Goal: Task Accomplishment & Management: Manage account settings

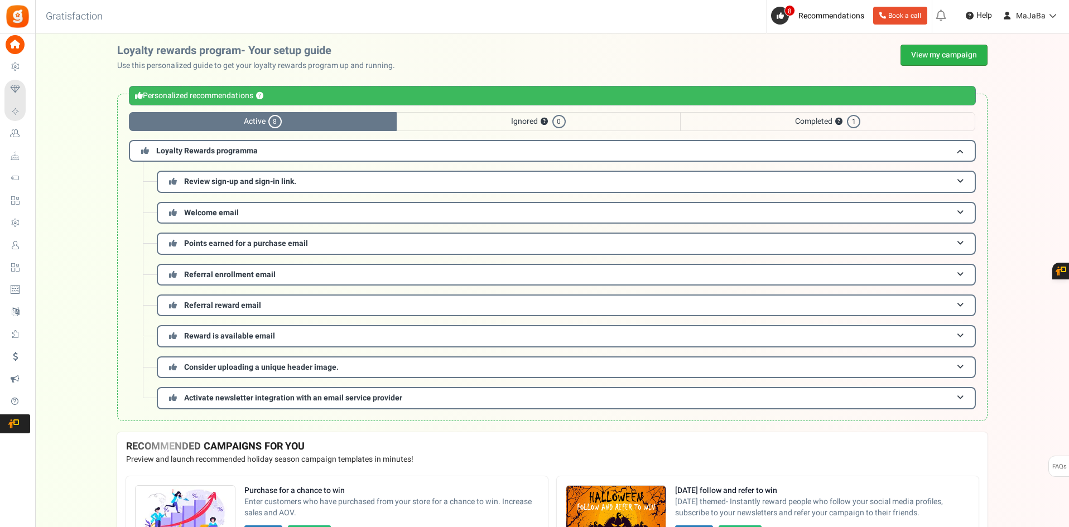
click at [928, 52] on link "View my campaign" at bounding box center [944, 55] width 87 height 21
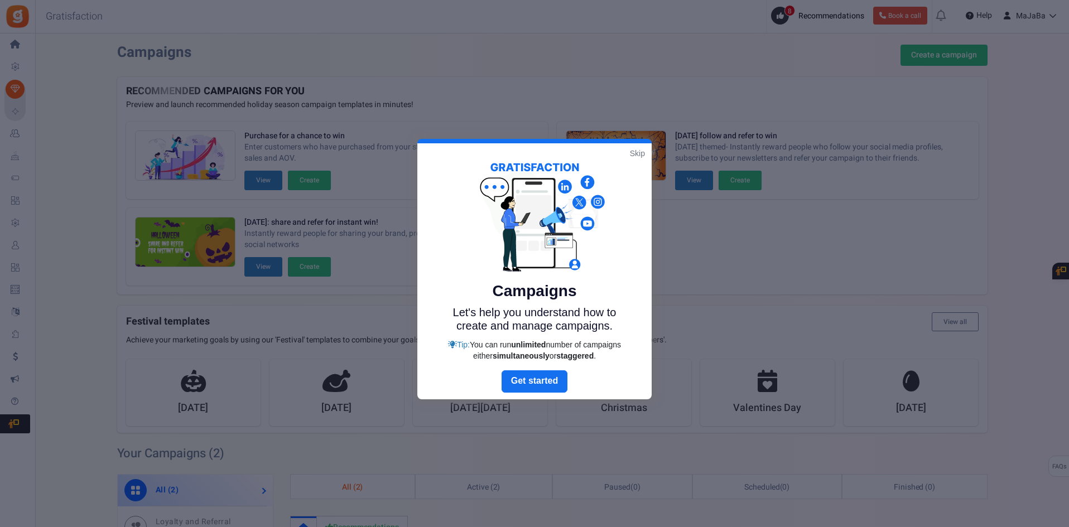
click at [636, 155] on link "Skip" at bounding box center [637, 153] width 15 height 11
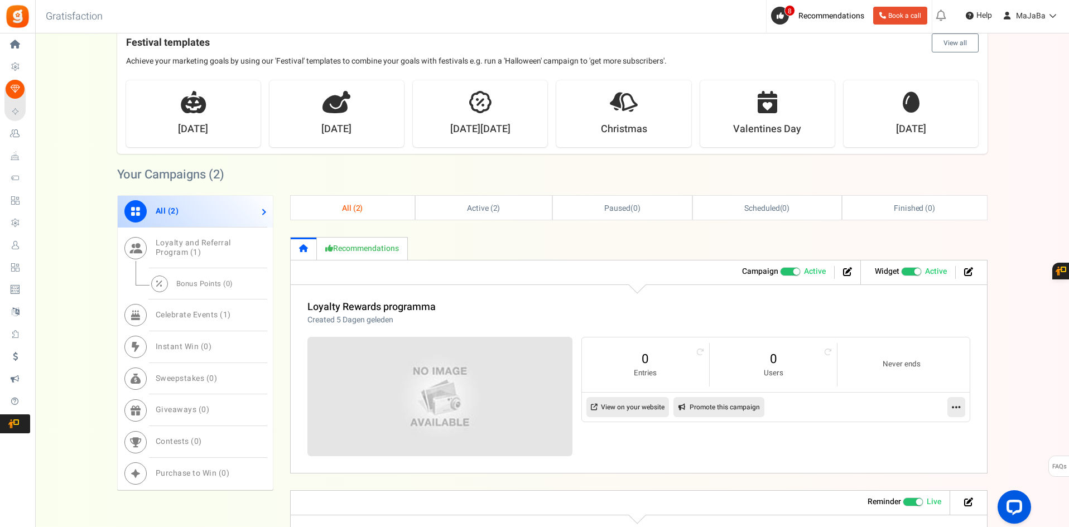
click at [786, 273] on span at bounding box center [790, 271] width 21 height 9
click at [780, 273] on input "Active Paused" at bounding box center [780, 271] width 0 height 7
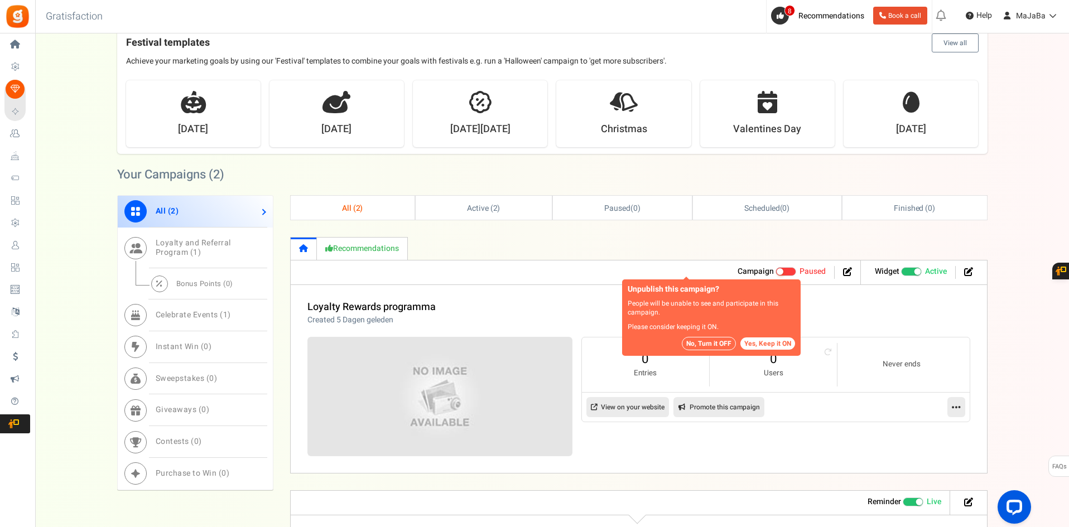
click at [906, 272] on span "Recommended: TURN ON" at bounding box center [911, 271] width 21 height 9
click at [901, 272] on input "Recommended: TURN ON Active Paused" at bounding box center [901, 271] width 0 height 7
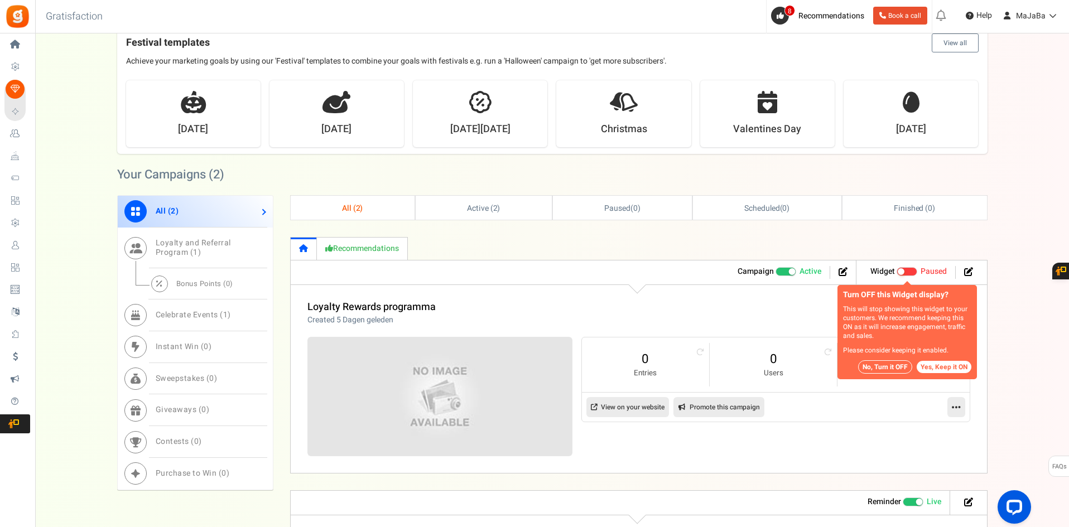
click at [885, 367] on button "No, Turn it OFF" at bounding box center [885, 366] width 54 height 13
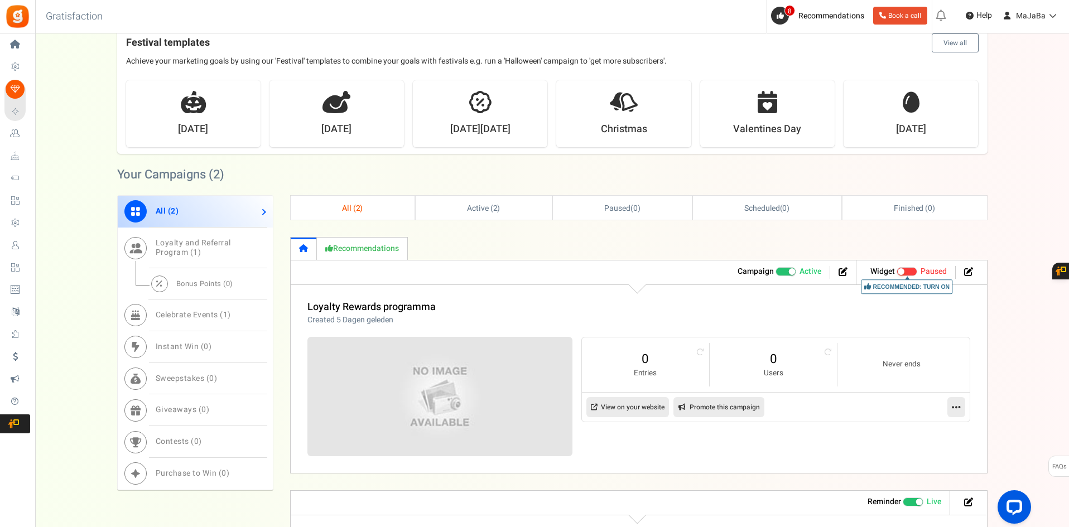
click at [780, 269] on span at bounding box center [786, 271] width 21 height 9
click at [776, 269] on input "Active Paused" at bounding box center [776, 271] width 0 height 7
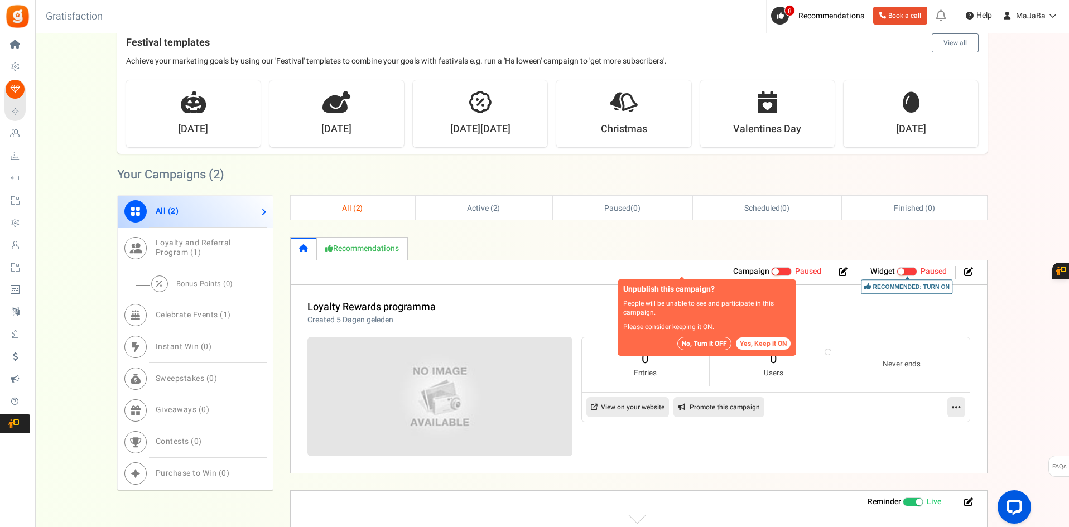
click at [708, 342] on button "No, Turn it OFF" at bounding box center [704, 343] width 54 height 13
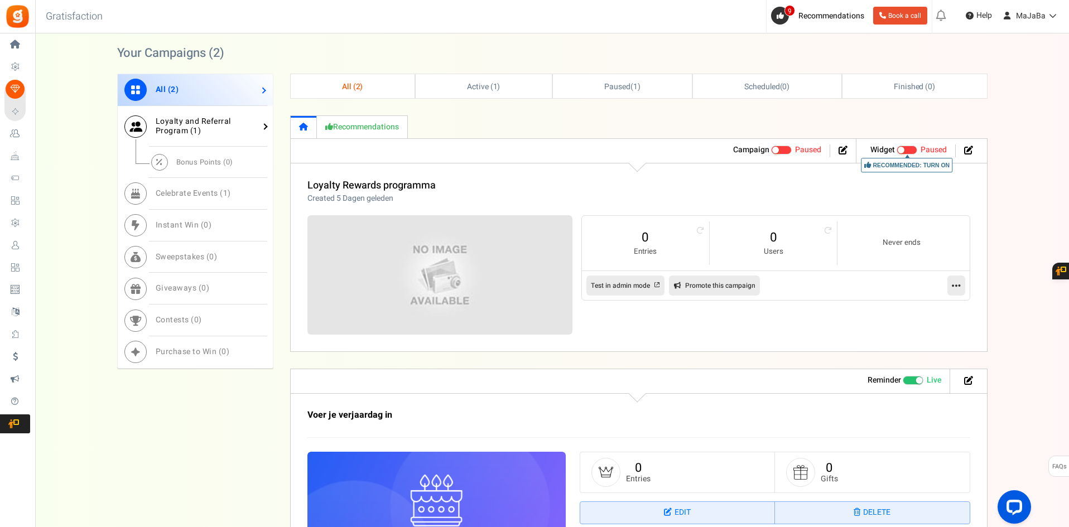
scroll to position [514, 0]
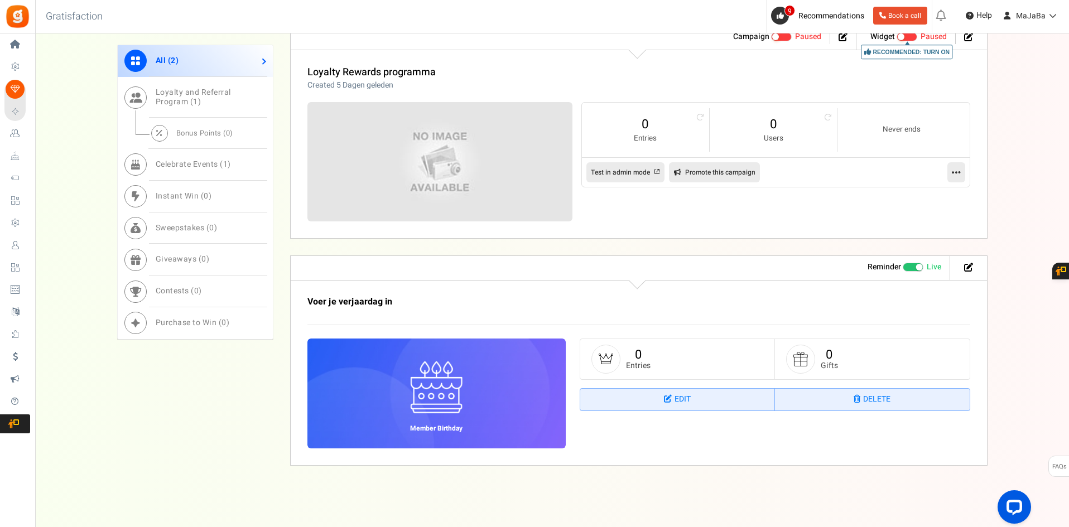
click at [910, 271] on span at bounding box center [913, 267] width 21 height 9
click at [903, 271] on input "Live Paused" at bounding box center [903, 267] width 0 height 7
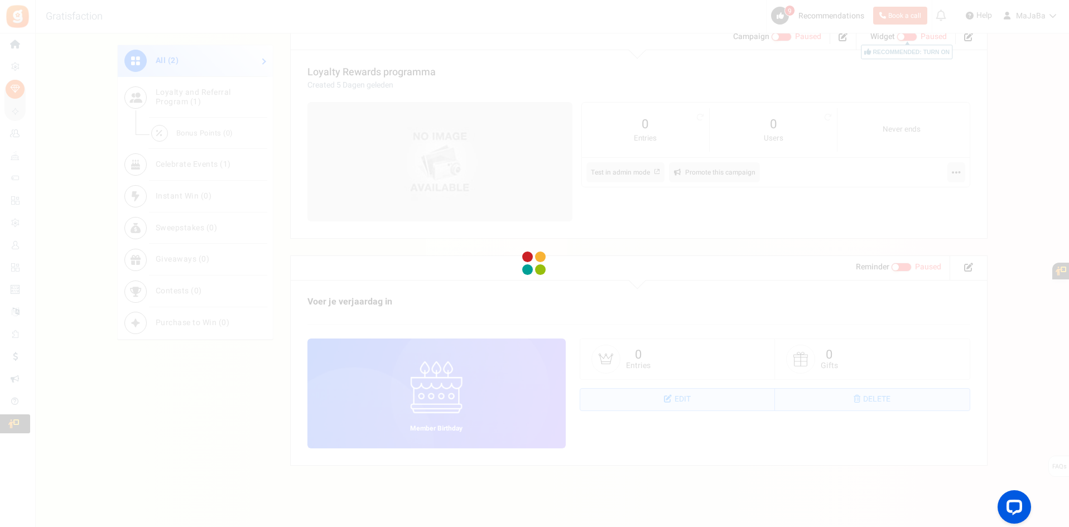
scroll to position [320, 0]
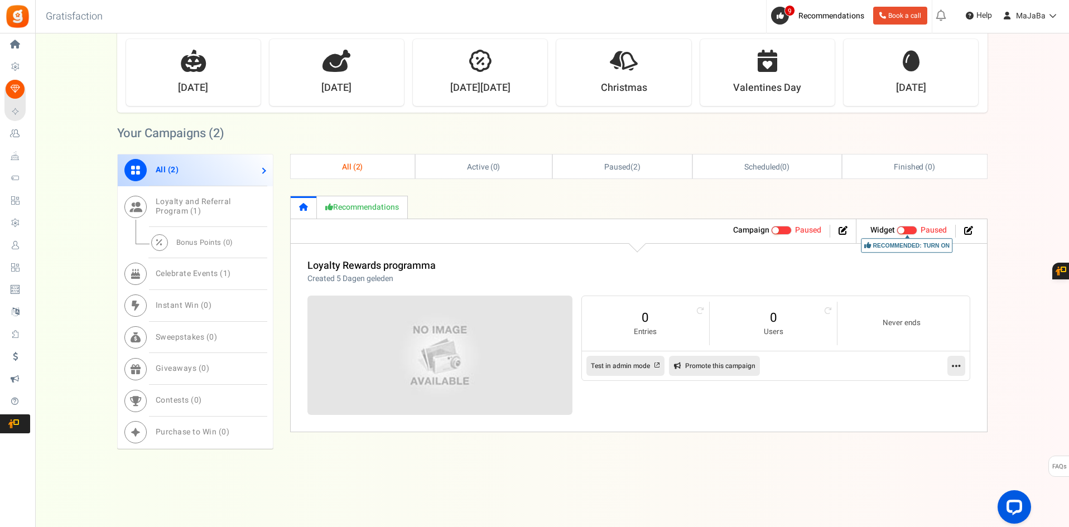
click at [190, 166] on link "All ( 2 )" at bounding box center [195, 171] width 155 height 32
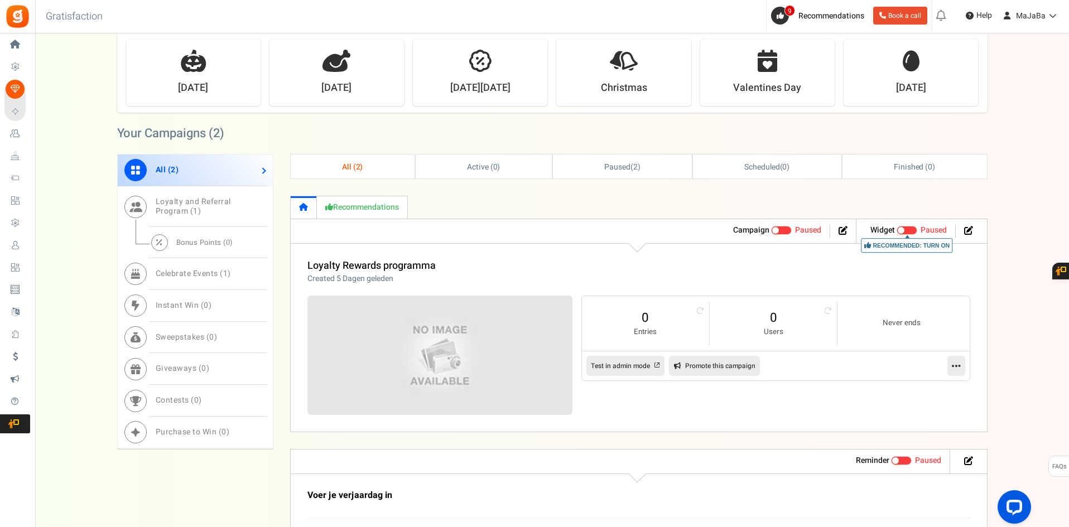
click at [361, 209] on link "Recommendations" at bounding box center [362, 207] width 91 height 23
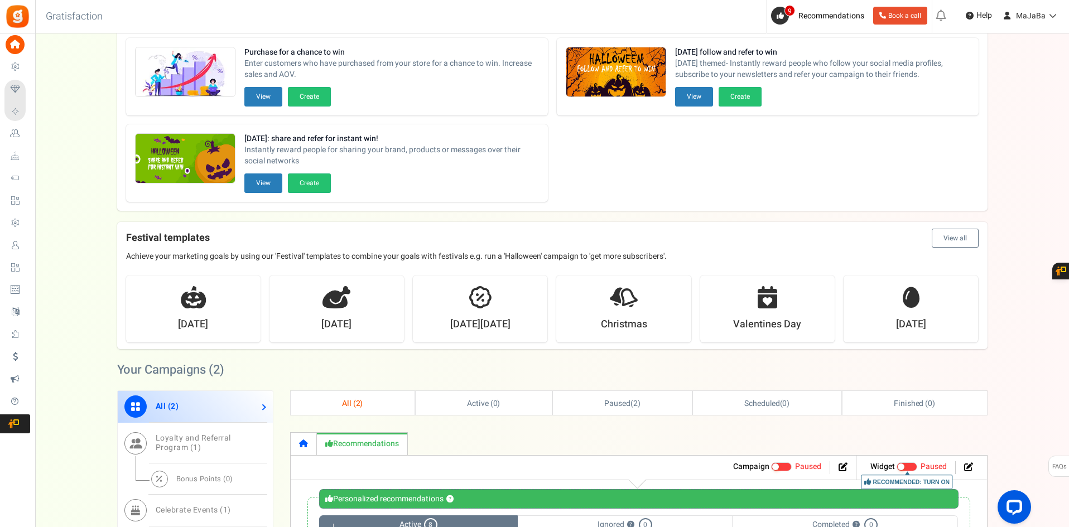
scroll to position [0, 0]
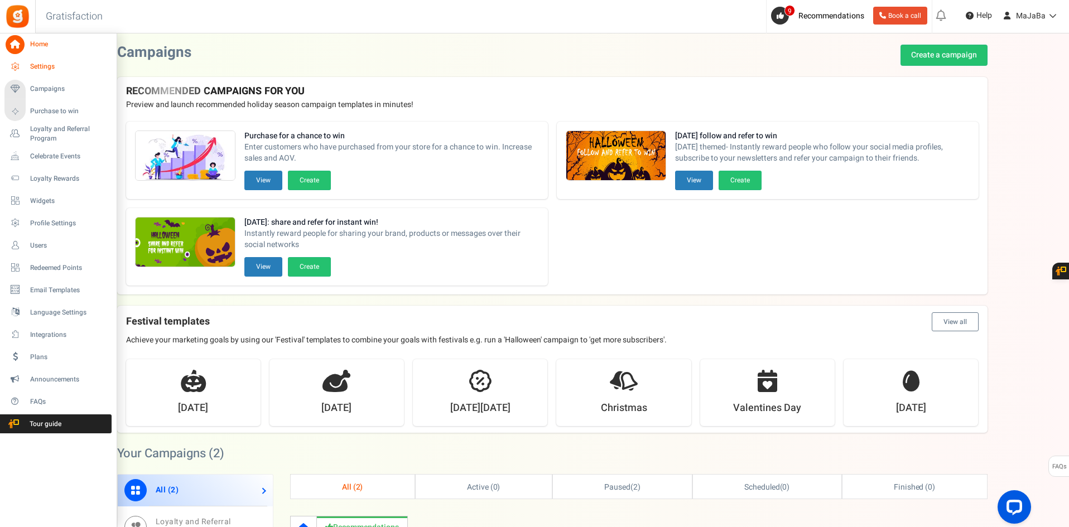
click at [35, 66] on span "Settings" at bounding box center [69, 66] width 78 height 9
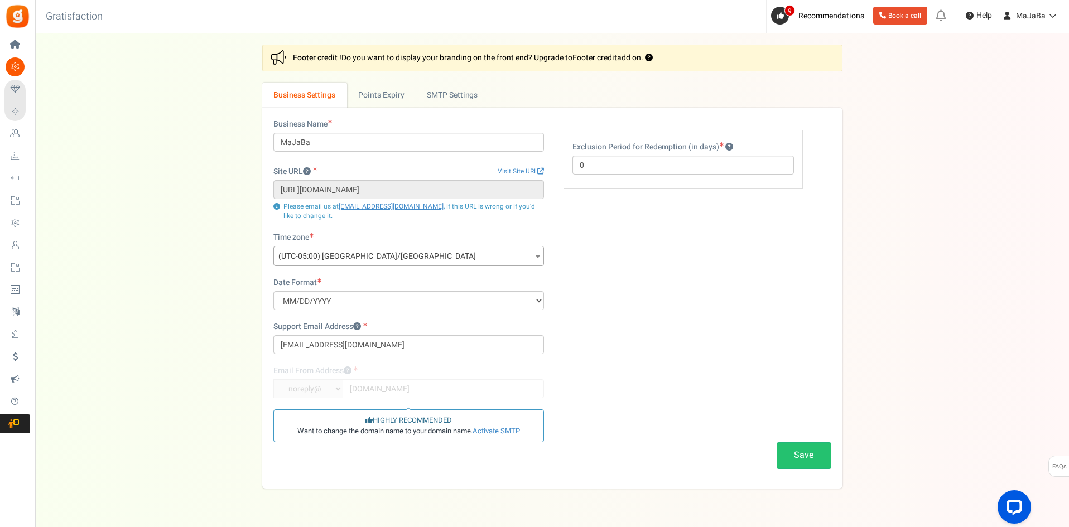
scroll to position [29, 0]
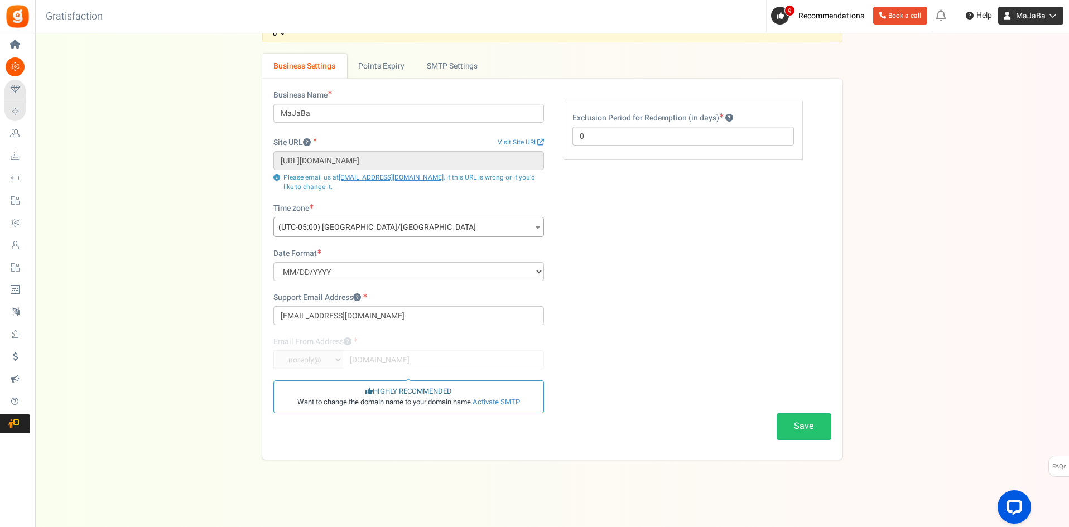
click at [1035, 16] on span "MaJaBa" at bounding box center [1031, 16] width 30 height 12
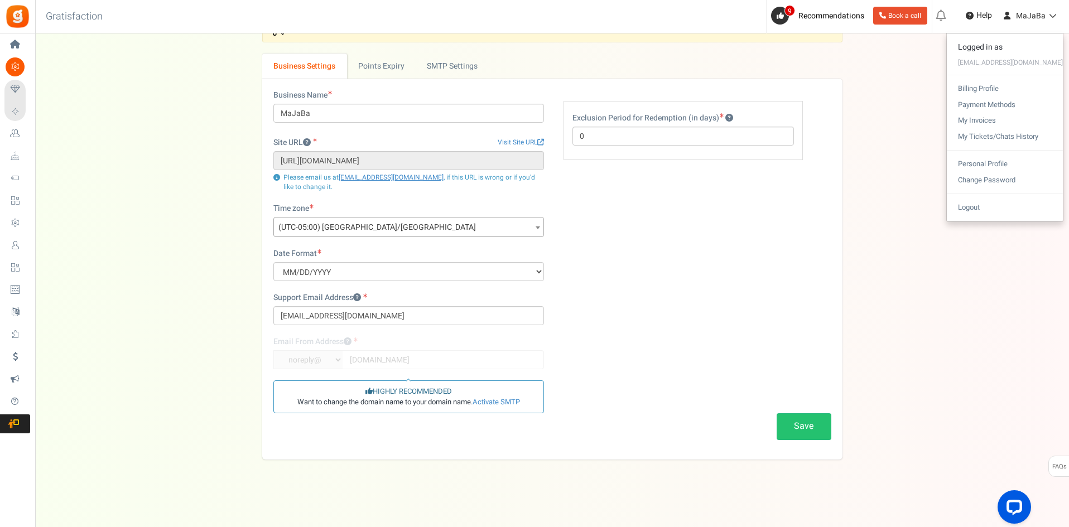
click at [894, 271] on div "Settings In this section you will setup your business details and points expiry…" at bounding box center [552, 238] width 1012 height 444
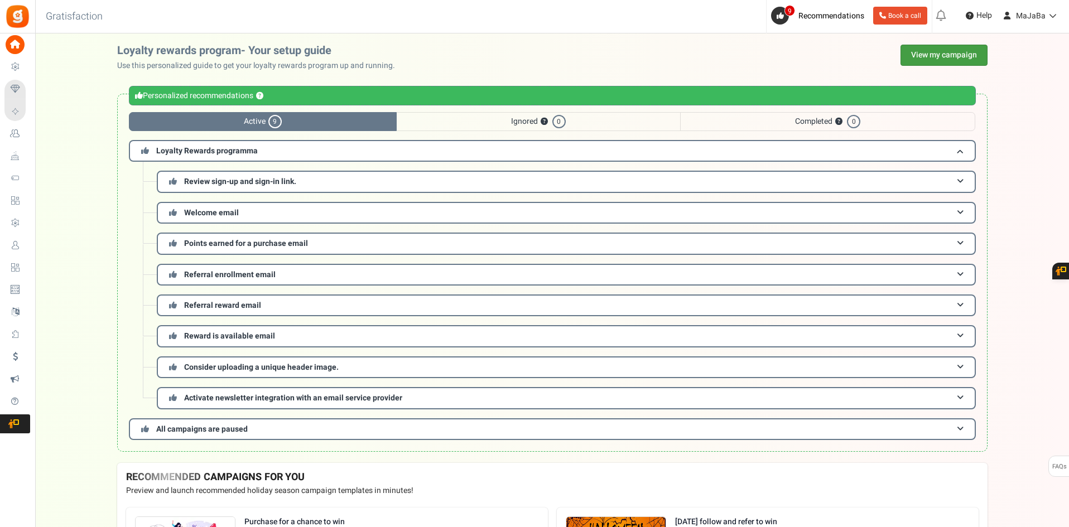
click at [927, 49] on link "View my campaign" at bounding box center [944, 55] width 87 height 21
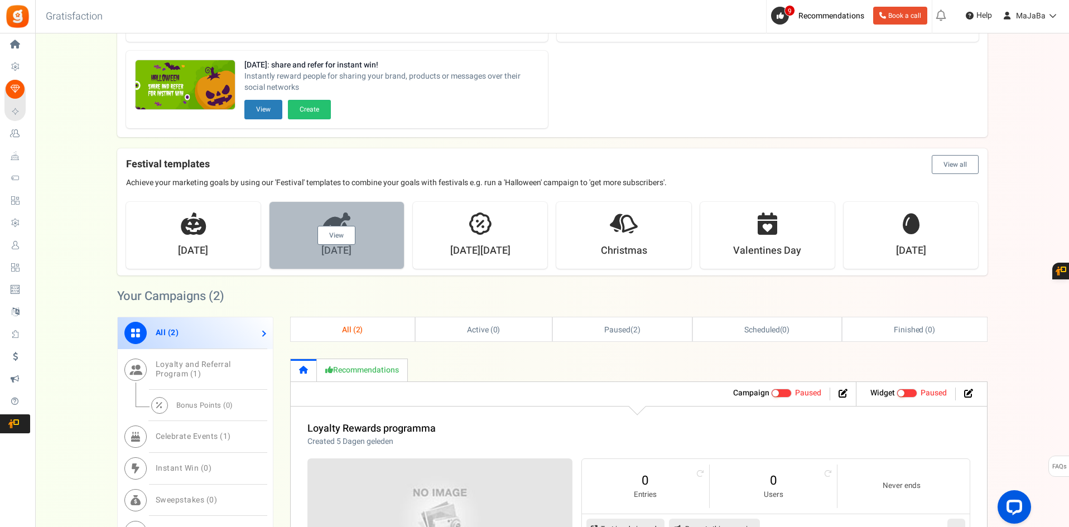
scroll to position [167, 0]
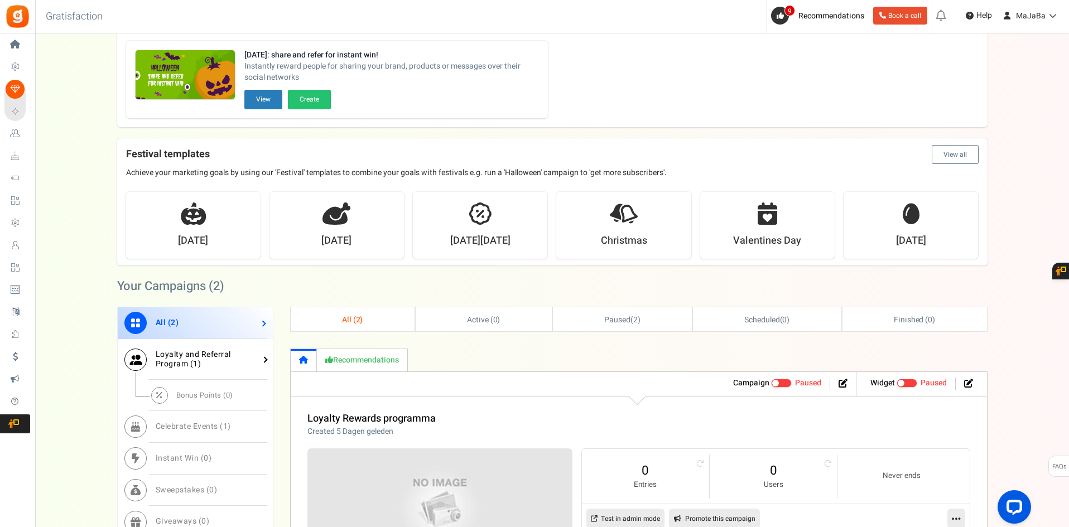
click at [220, 355] on span "Loyalty and Referral Program ( 1 )" at bounding box center [193, 359] width 75 height 21
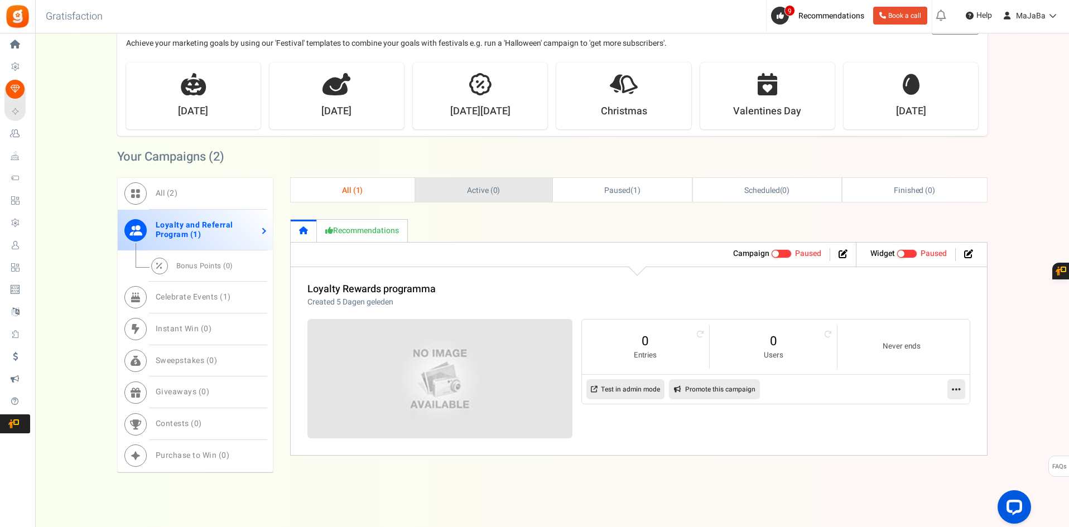
scroll to position [320, 0]
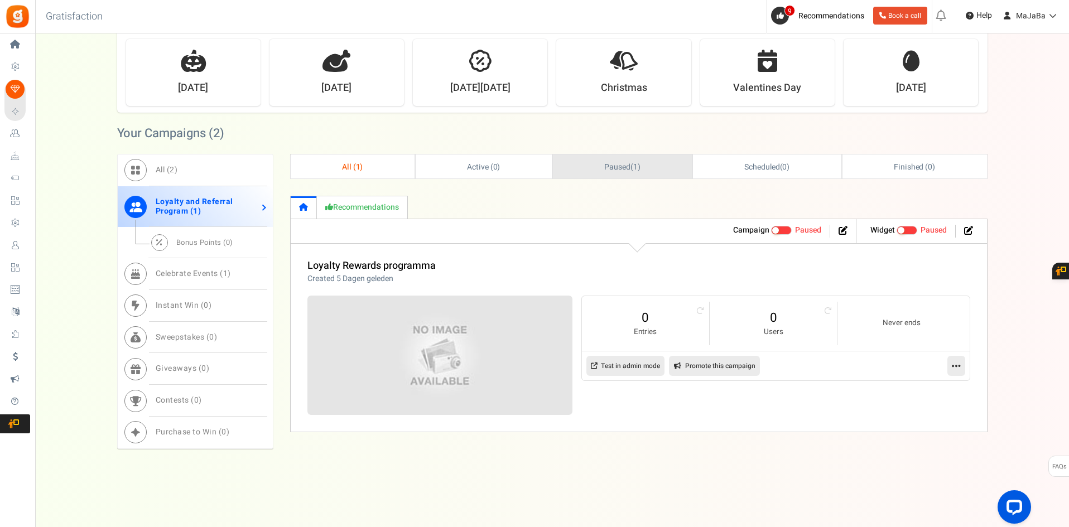
click at [594, 165] on link "Paused ( 1 )" at bounding box center [622, 167] width 139 height 24
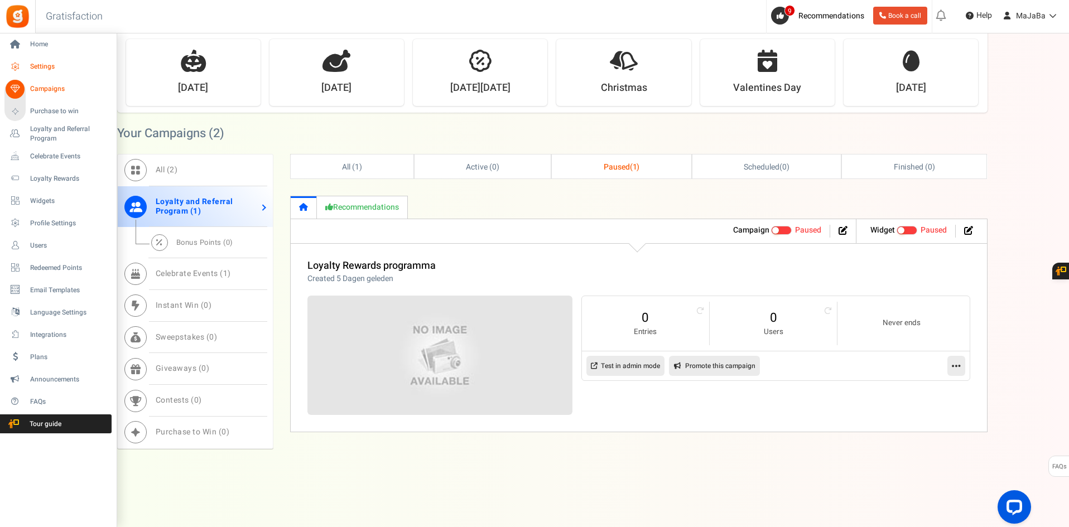
click at [33, 69] on span "Settings" at bounding box center [69, 66] width 78 height 9
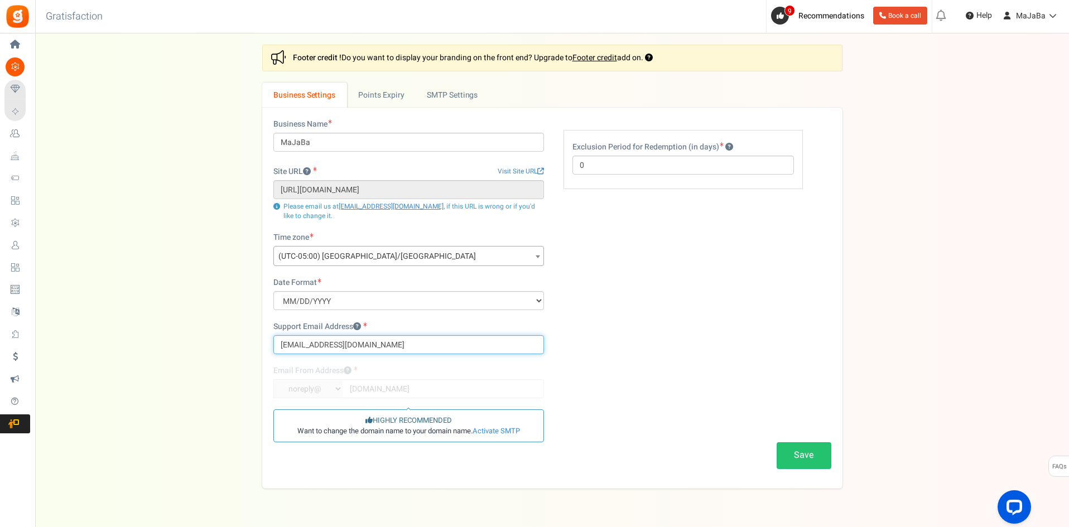
drag, startPoint x: 504, startPoint y: 343, endPoint x: 230, endPoint y: 349, distance: 274.6
click at [230, 349] on div "Settings In this section you will setup your business details and points expiry…" at bounding box center [552, 267] width 1012 height 444
click at [455, 94] on link "Active SMTP Settings" at bounding box center [466, 95] width 100 height 25
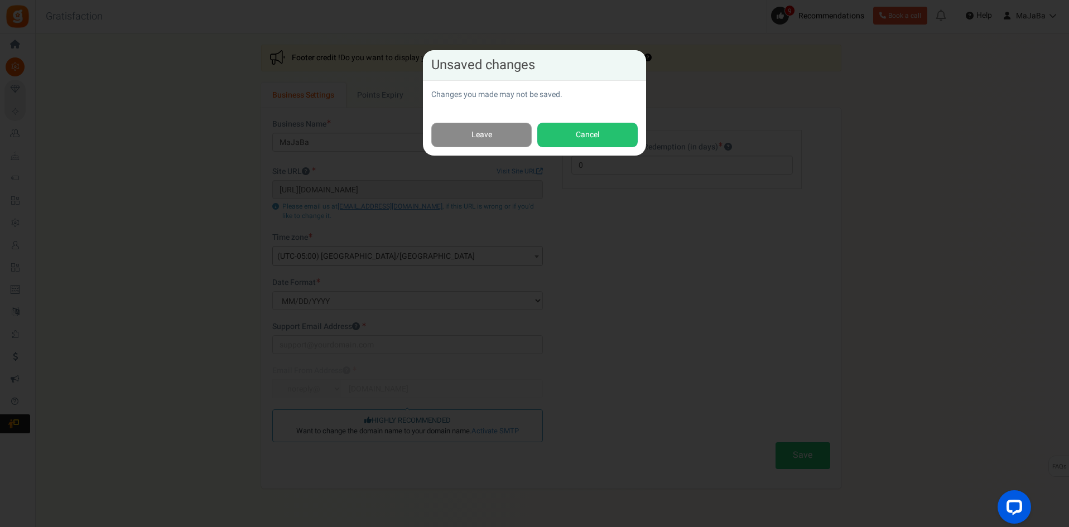
click at [487, 136] on link "Leave" at bounding box center [481, 135] width 100 height 25
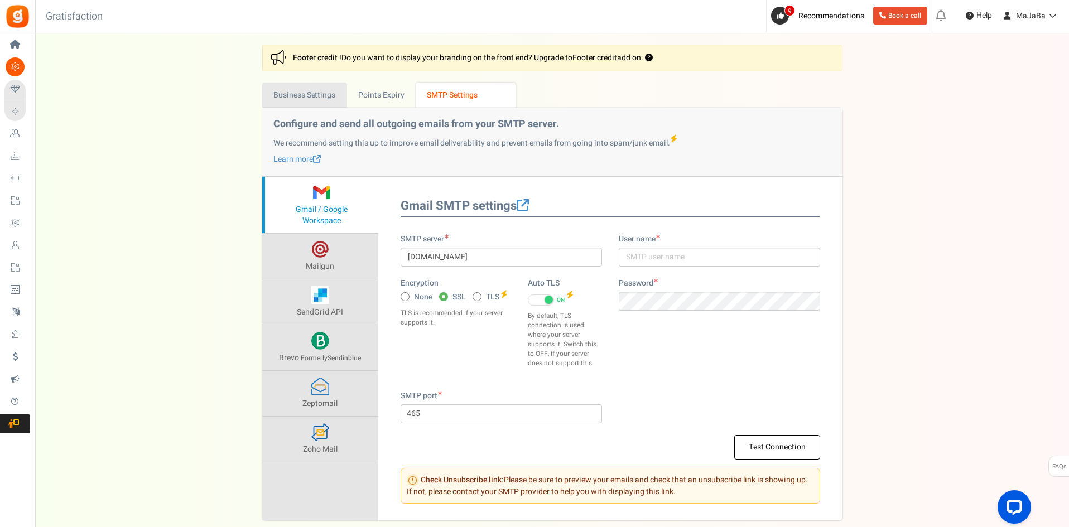
click at [311, 95] on link "Business Settings" at bounding box center [304, 95] width 85 height 25
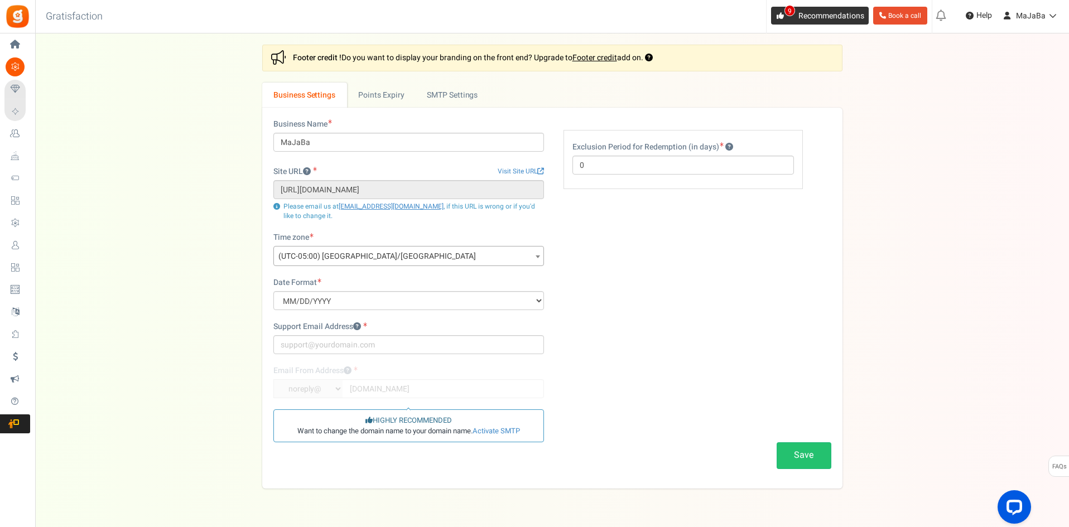
click at [783, 15] on span "9" at bounding box center [780, 16] width 18 height 18
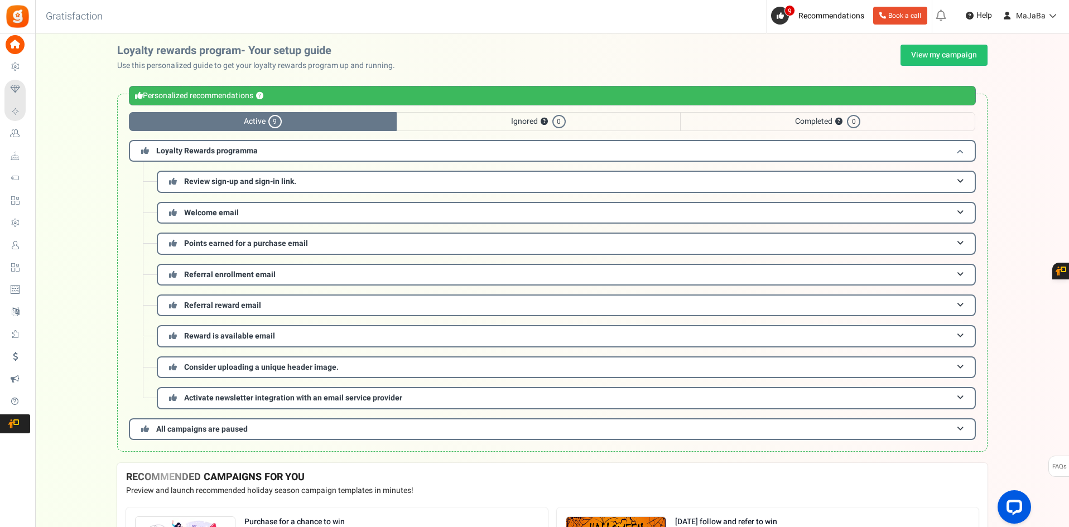
click at [230, 146] on span "Loyalty Rewards programma" at bounding box center [207, 151] width 102 height 12
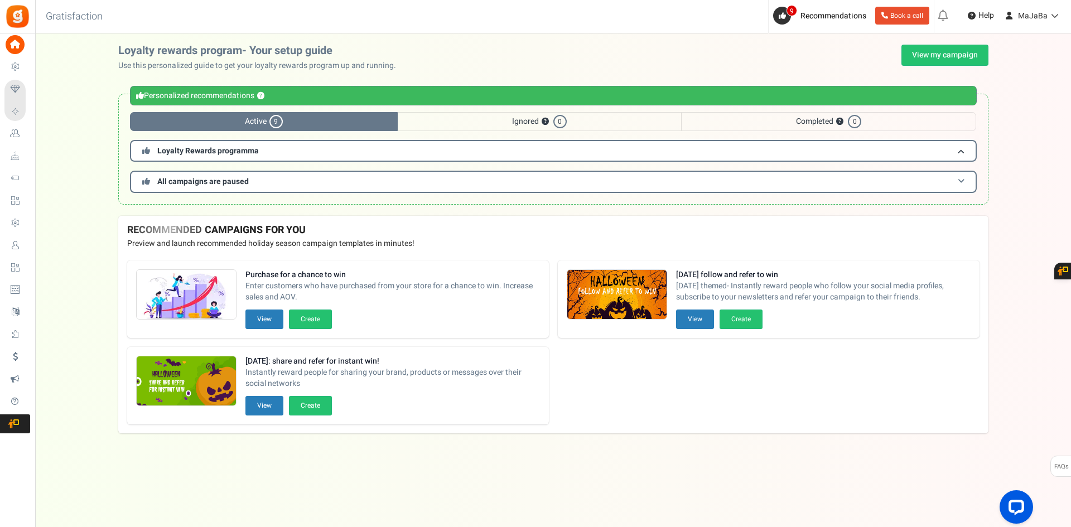
click at [233, 179] on span "All campaigns are paused" at bounding box center [203, 182] width 92 height 12
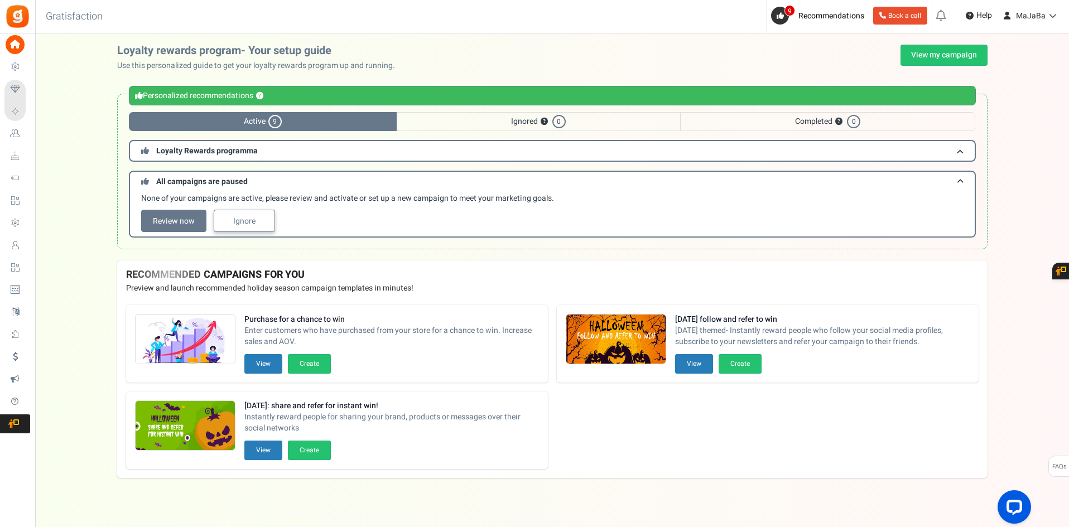
click at [235, 223] on link "Ignore" at bounding box center [244, 221] width 61 height 22
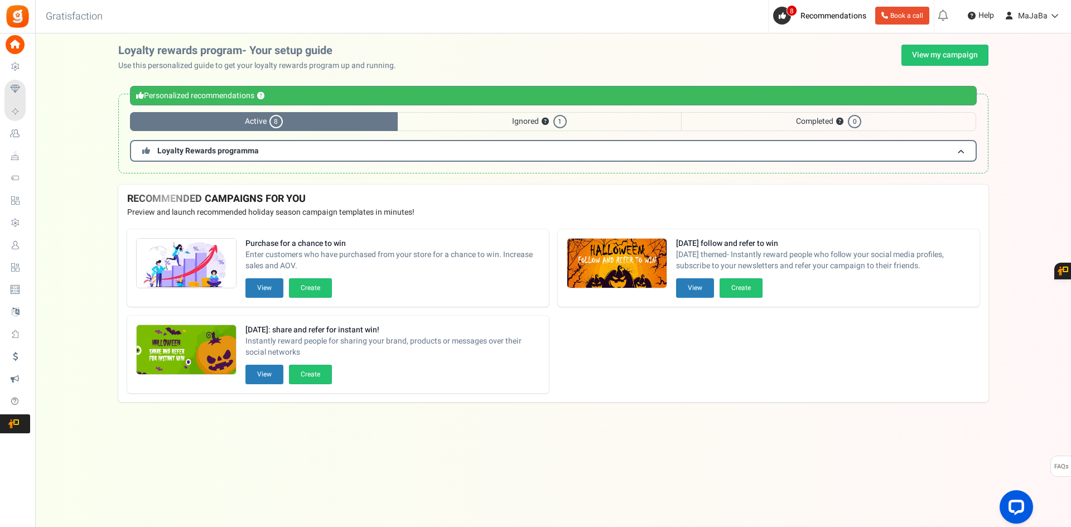
click at [495, 126] on span "Ignored ? 1" at bounding box center [539, 121] width 283 height 19
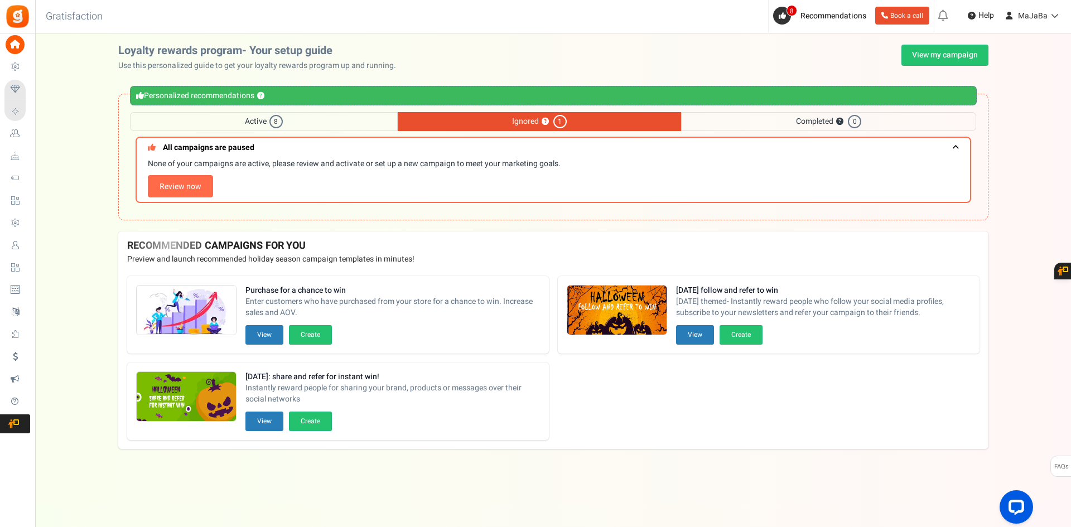
click at [813, 118] on span "Completed ? 0" at bounding box center [828, 121] width 295 height 19
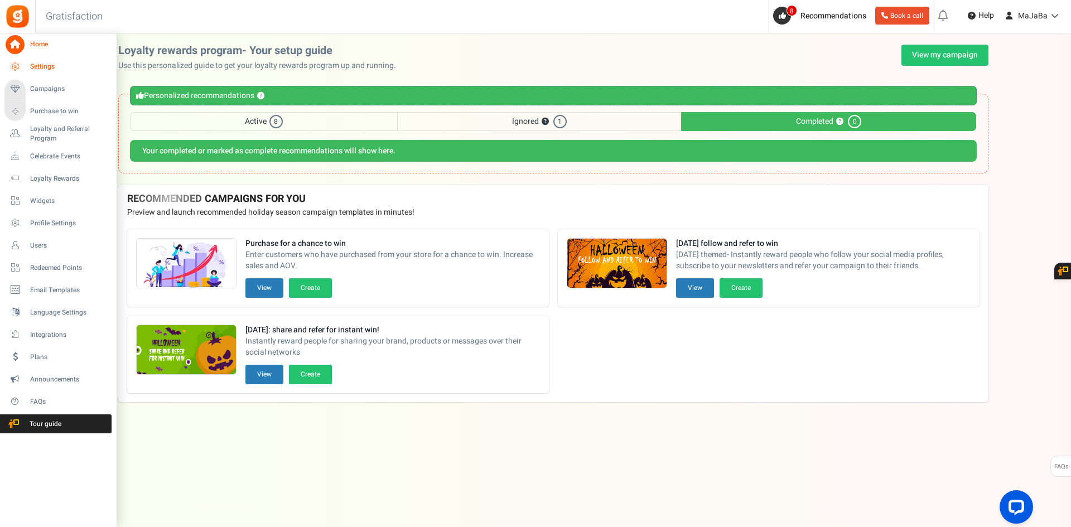
click at [17, 69] on icon at bounding box center [15, 66] width 19 height 19
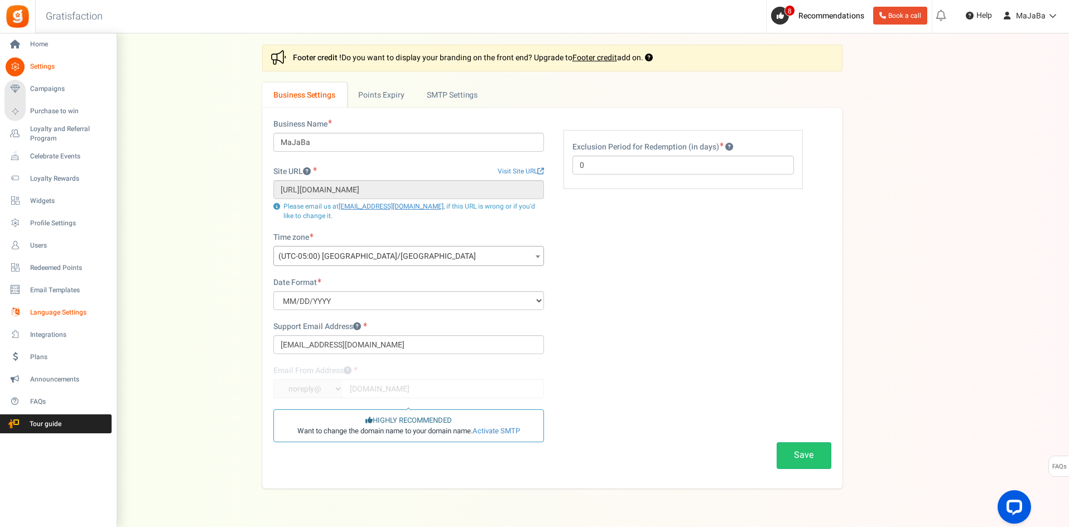
click at [65, 311] on span "Language Settings" at bounding box center [69, 312] width 78 height 9
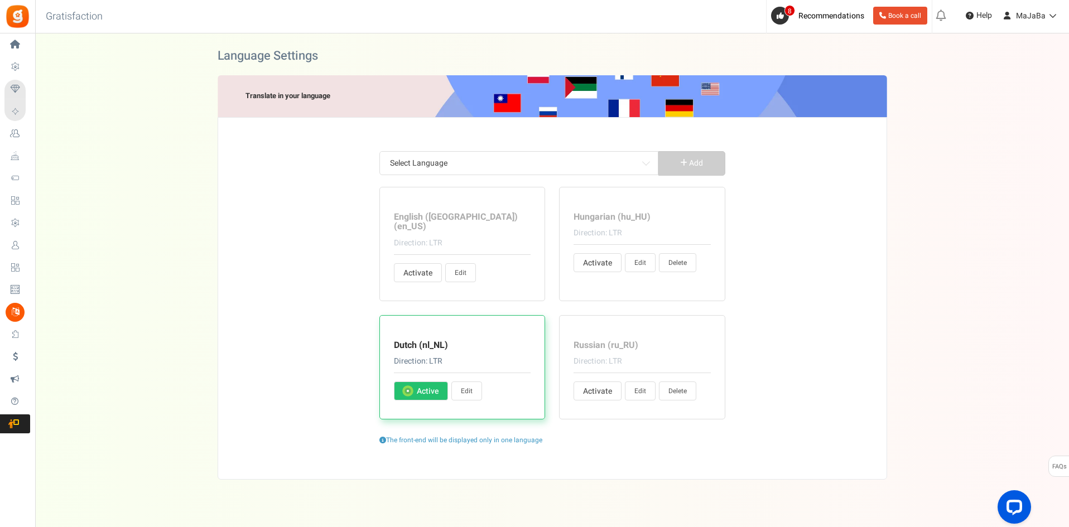
click at [594, 264] on span "Activate" at bounding box center [596, 263] width 26 height 11
click at [590, 264] on input "Activate Active" at bounding box center [586, 263] width 7 height 7
radio input "true"
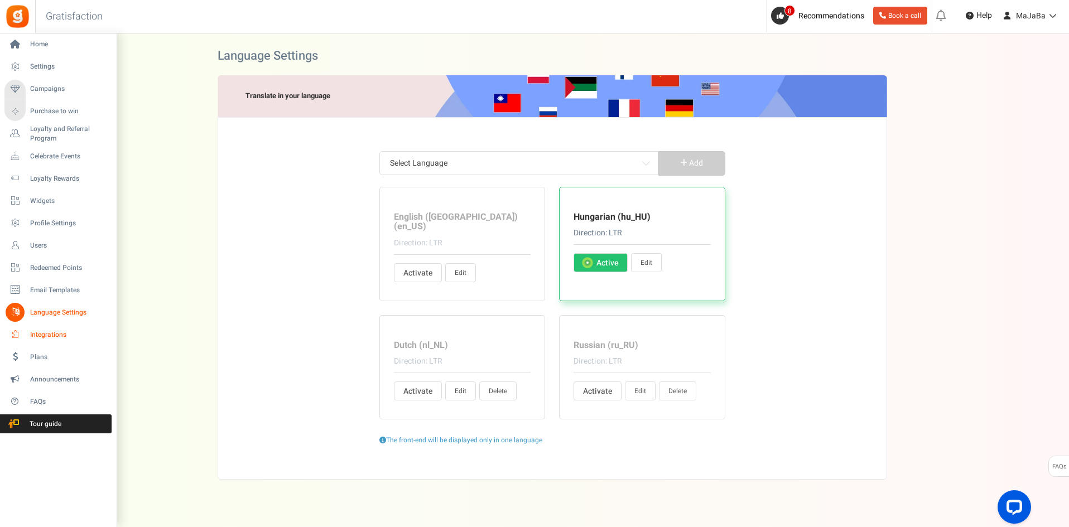
click at [43, 334] on span "Integrations" at bounding box center [69, 334] width 78 height 9
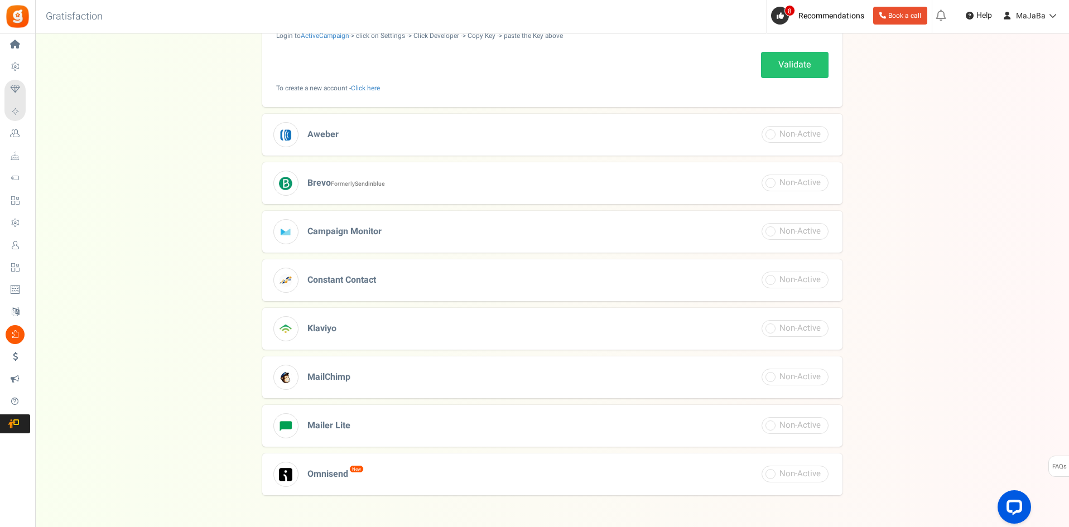
scroll to position [312, 0]
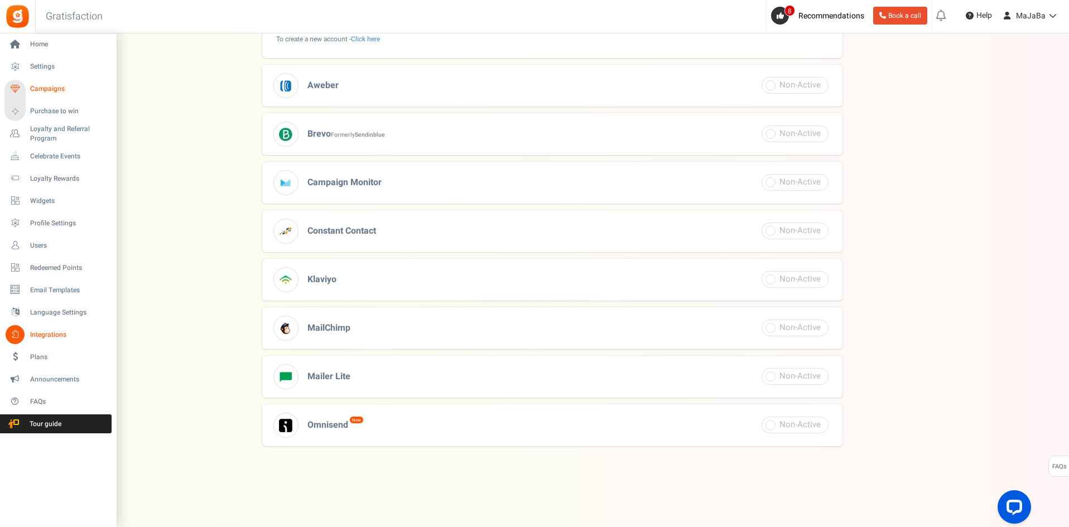
click at [47, 86] on span "Campaigns" at bounding box center [69, 88] width 78 height 9
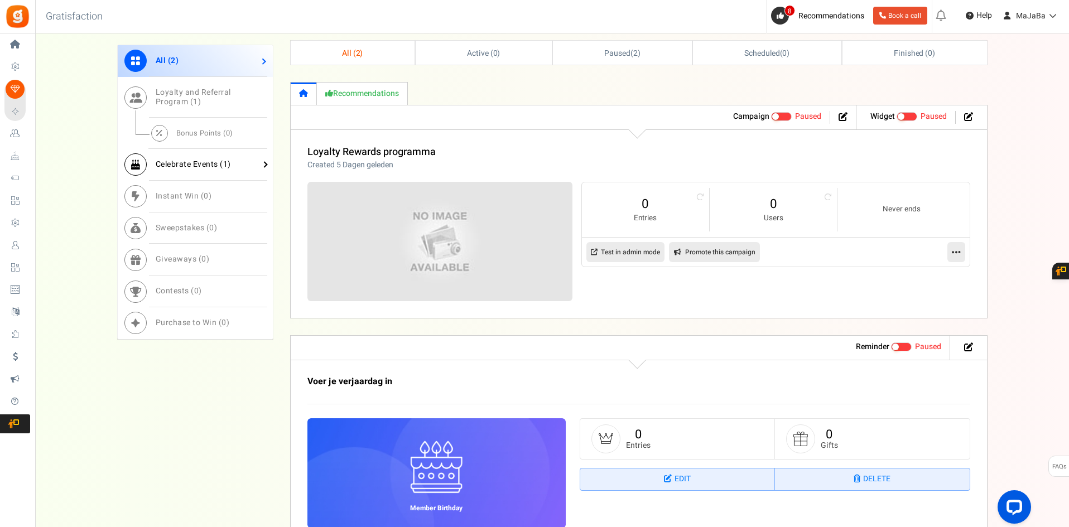
scroll to position [446, 0]
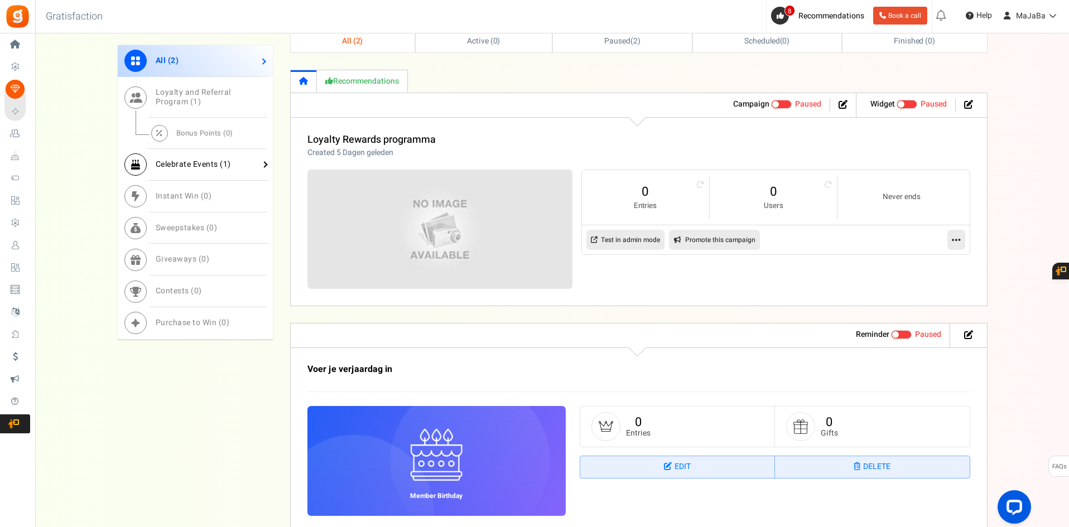
click at [199, 160] on span "Celebrate Events ( 1 )" at bounding box center [193, 164] width 75 height 12
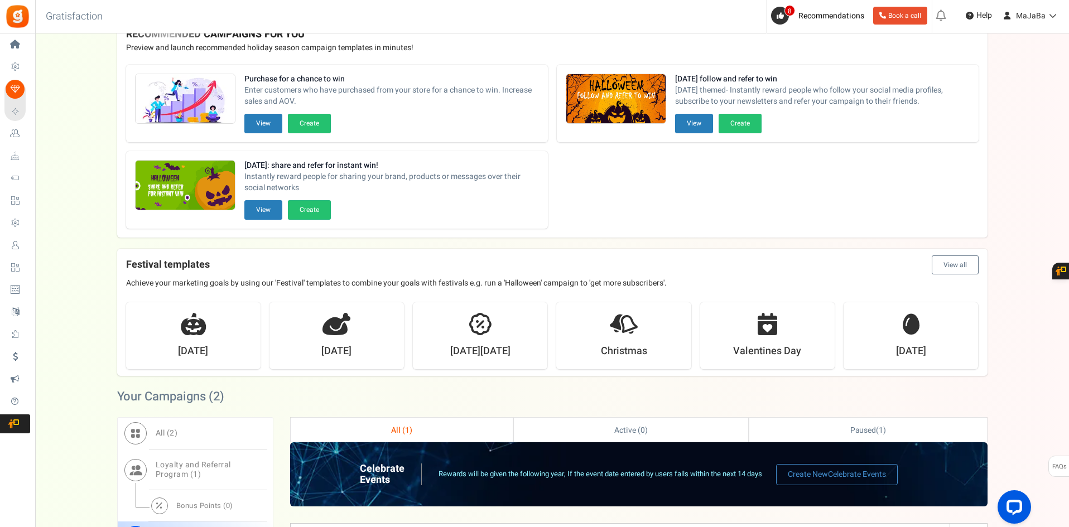
scroll to position [0, 0]
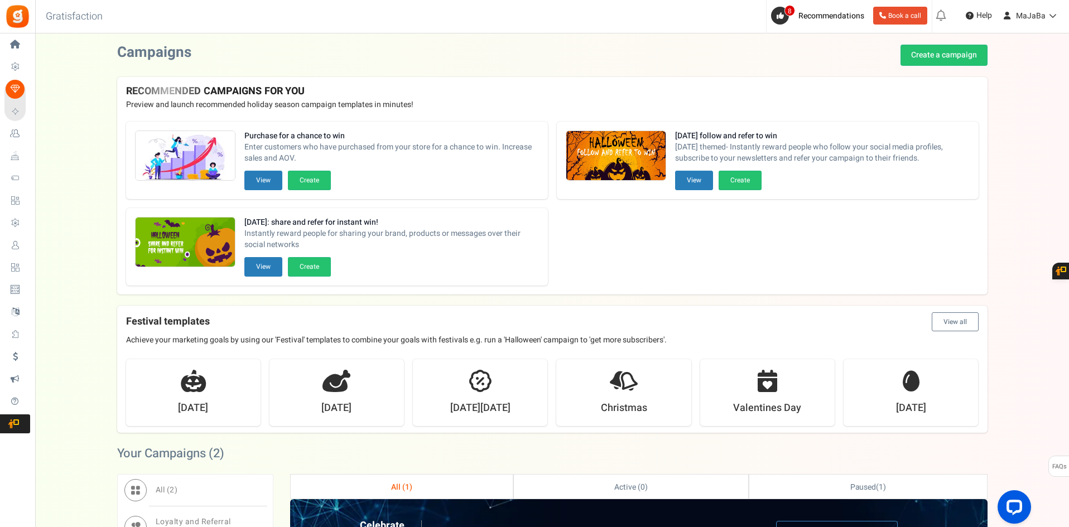
click at [954, 325] on button "View all" at bounding box center [955, 321] width 47 height 19
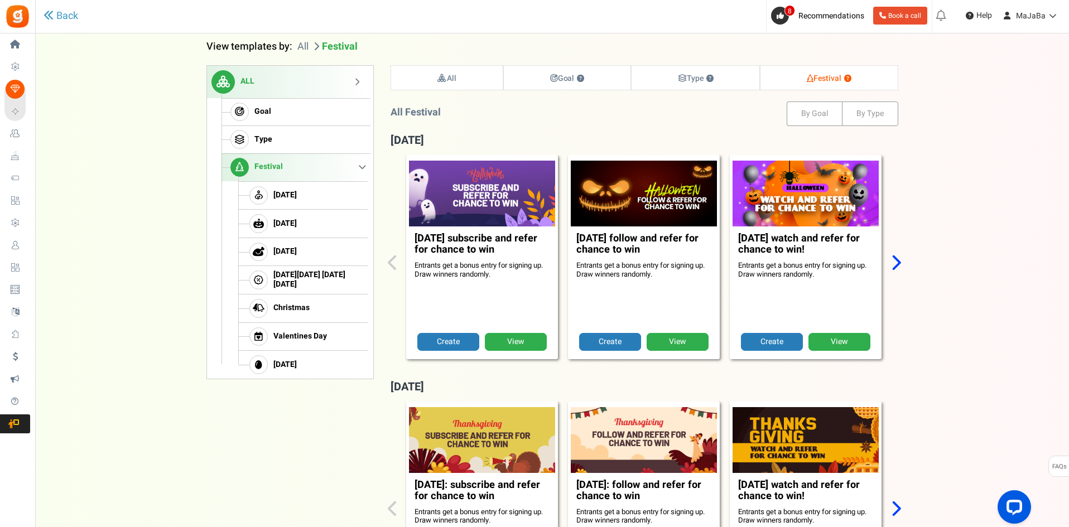
scroll to position [114, 0]
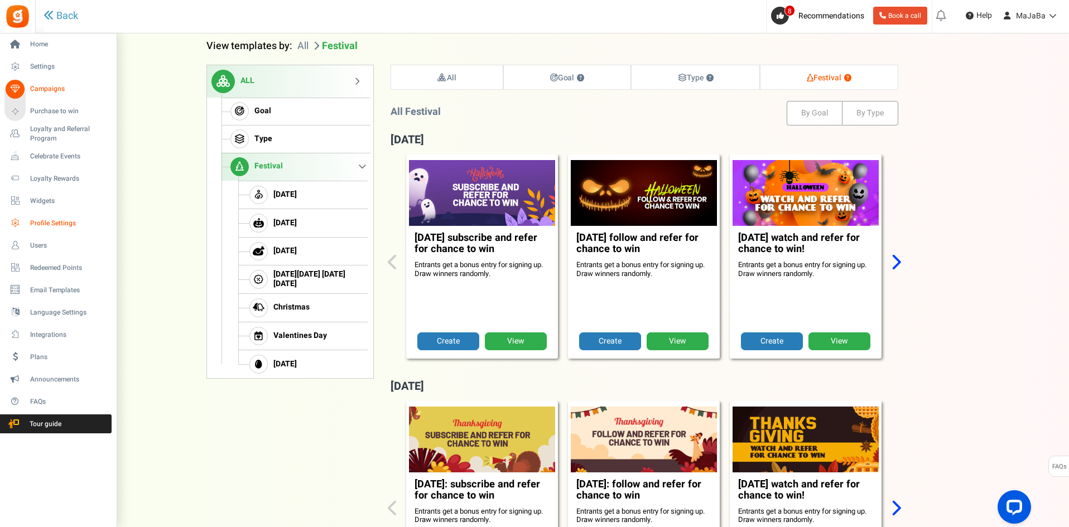
click at [50, 225] on span "Profile Settings" at bounding box center [69, 223] width 78 height 9
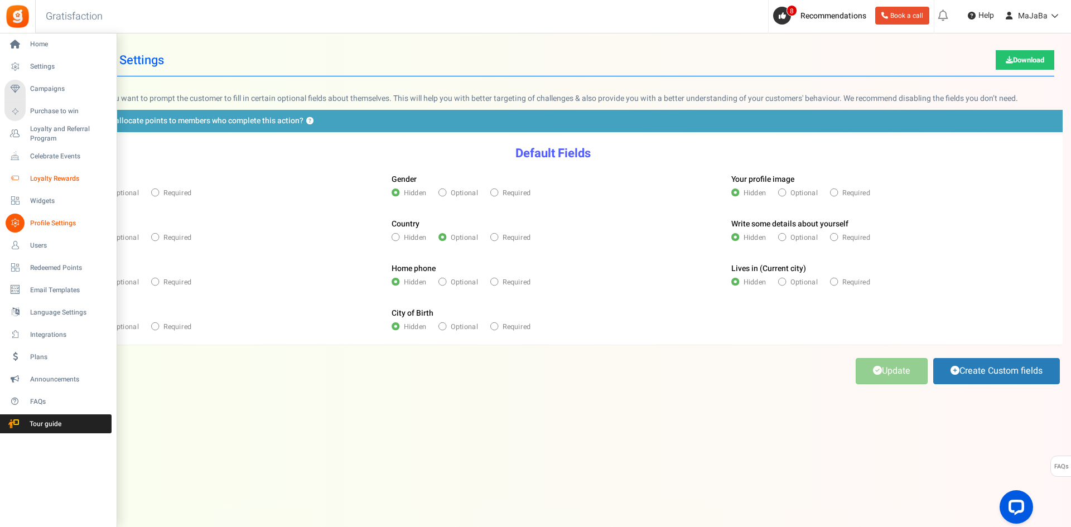
click at [40, 179] on span "Loyalty Rewards" at bounding box center [69, 178] width 78 height 9
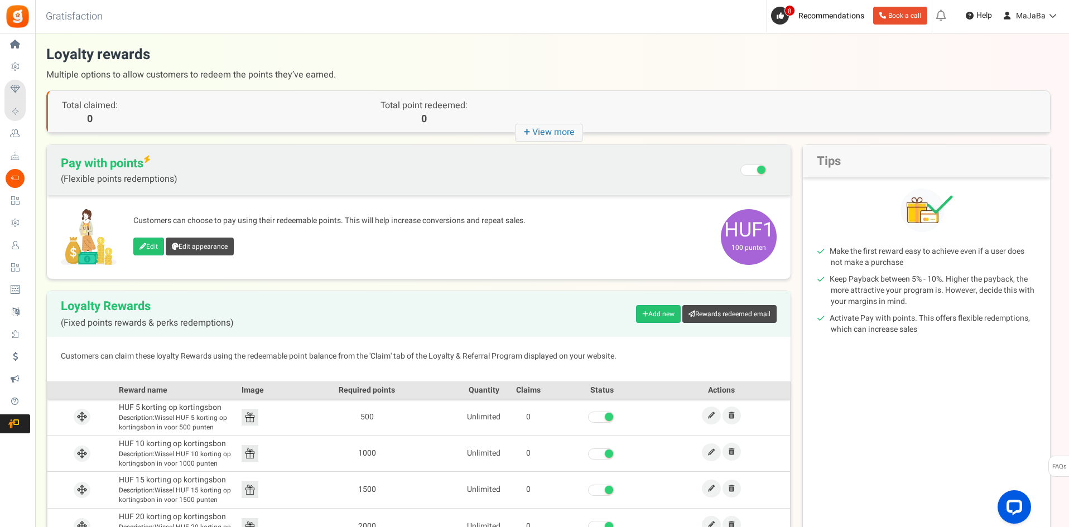
click at [746, 171] on span at bounding box center [753, 170] width 26 height 11
click at [754, 171] on input "Recommended: Turn On Are you sure? This will remove the flexi redemption option…" at bounding box center [754, 171] width 0 height 19
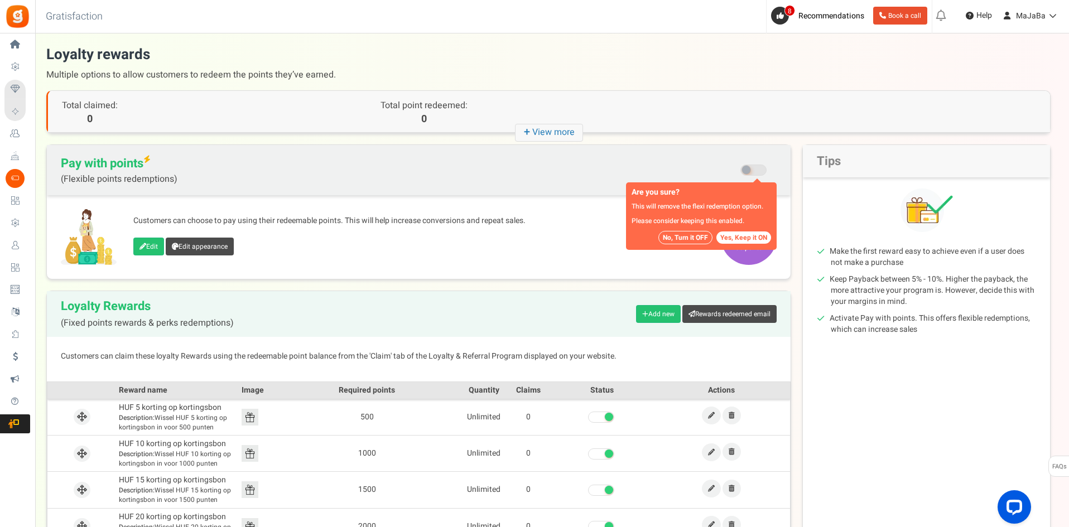
click at [689, 236] on button "No, Turn it OFF" at bounding box center [685, 237] width 54 height 13
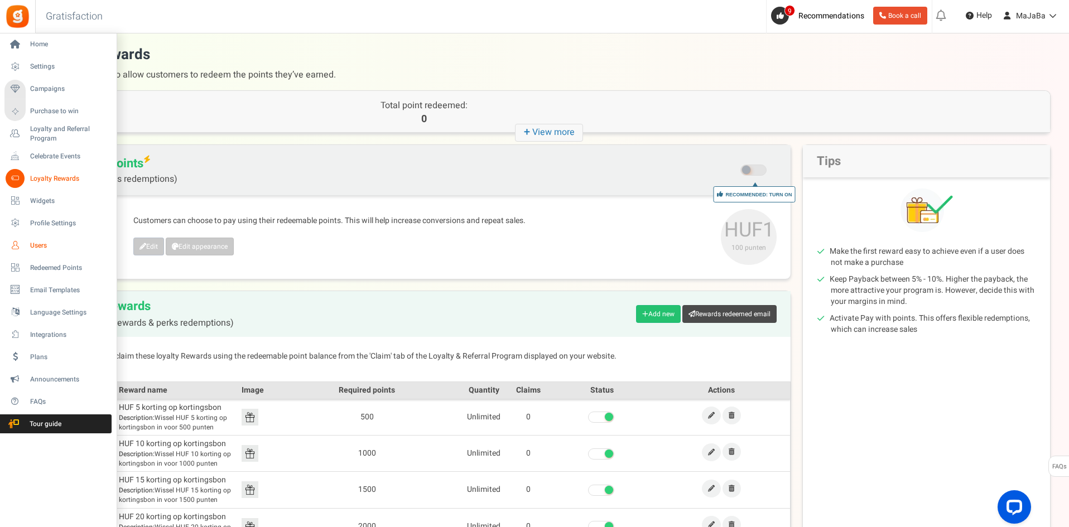
click at [46, 246] on span "Users" at bounding box center [69, 245] width 78 height 9
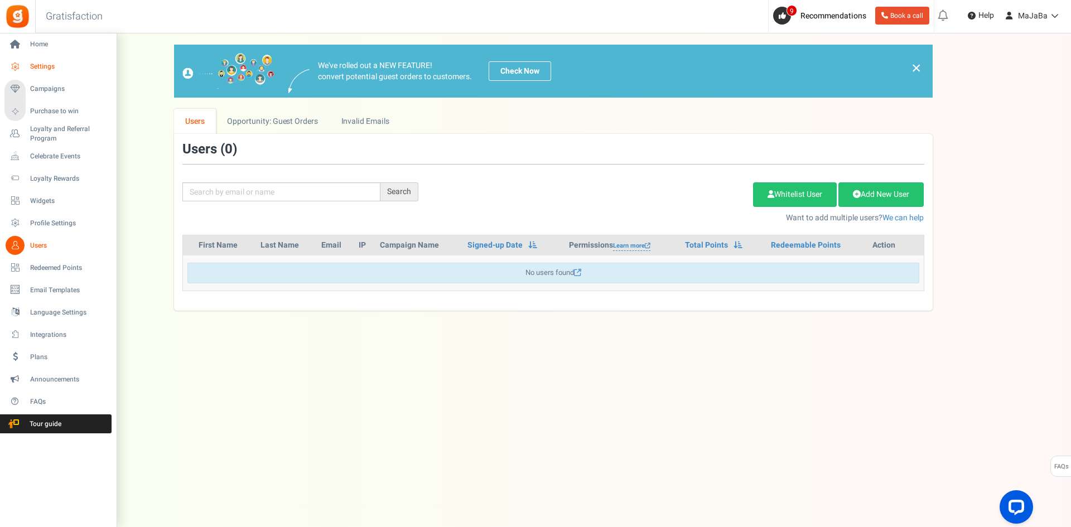
click at [36, 68] on span "Settings" at bounding box center [69, 66] width 78 height 9
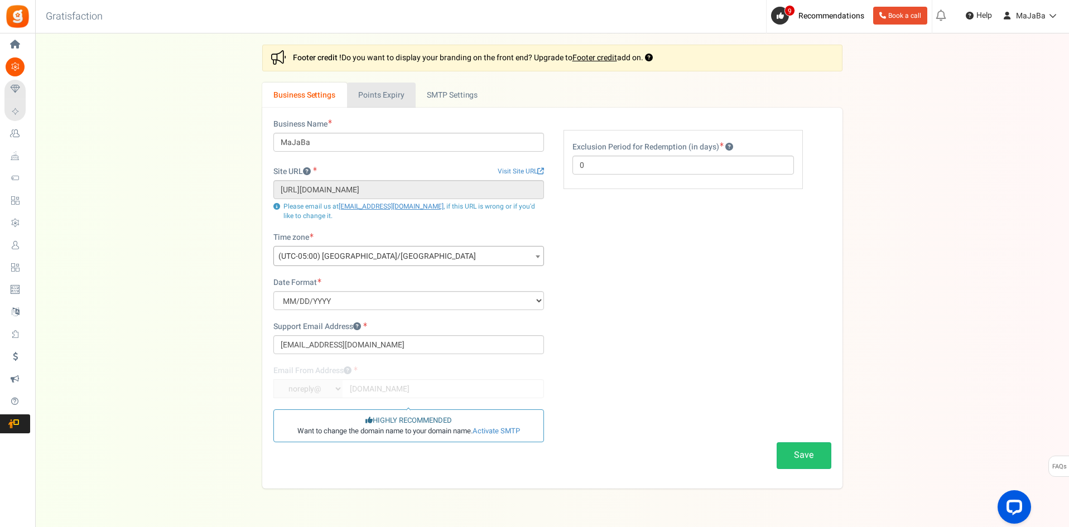
click at [387, 97] on link "Points Expiry" at bounding box center [381, 95] width 69 height 25
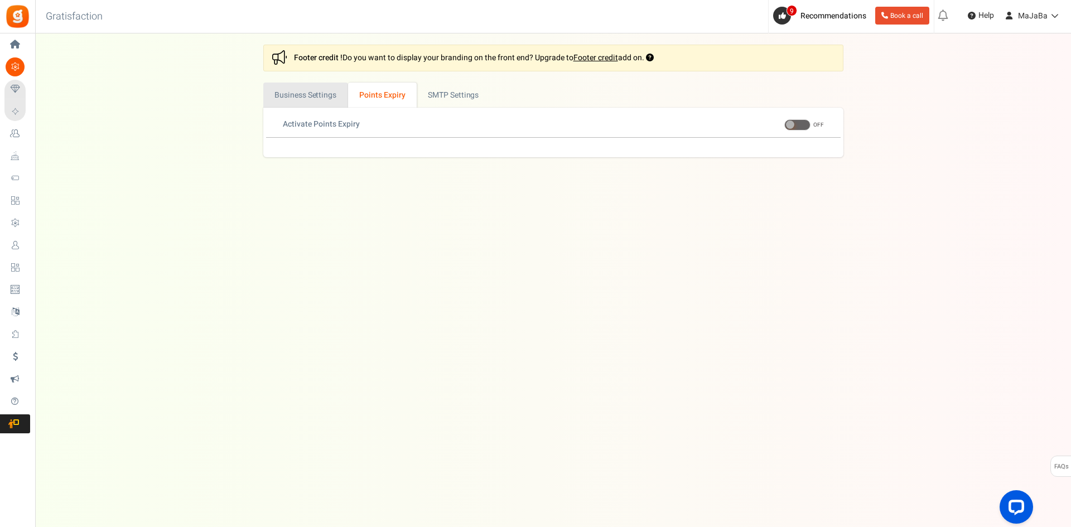
click at [310, 97] on link "Business Settings" at bounding box center [305, 95] width 85 height 25
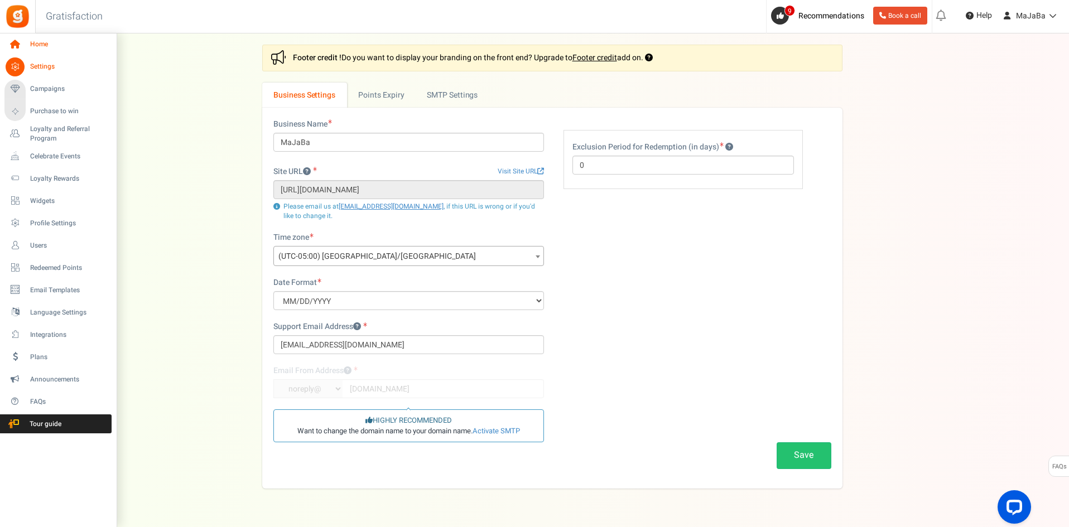
click at [37, 41] on span "Home" at bounding box center [69, 44] width 78 height 9
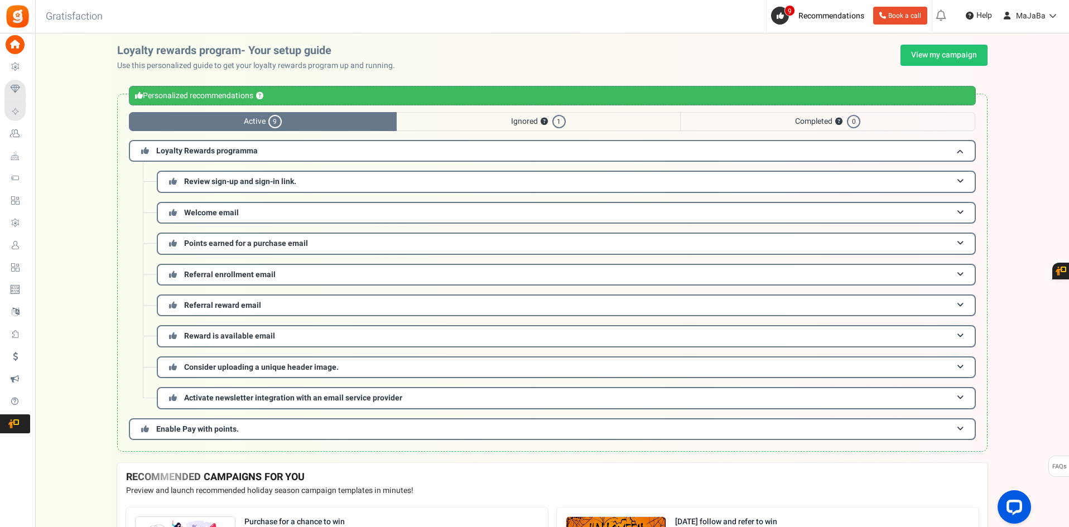
click at [611, 117] on span "Ignored ? 1" at bounding box center [538, 121] width 283 height 19
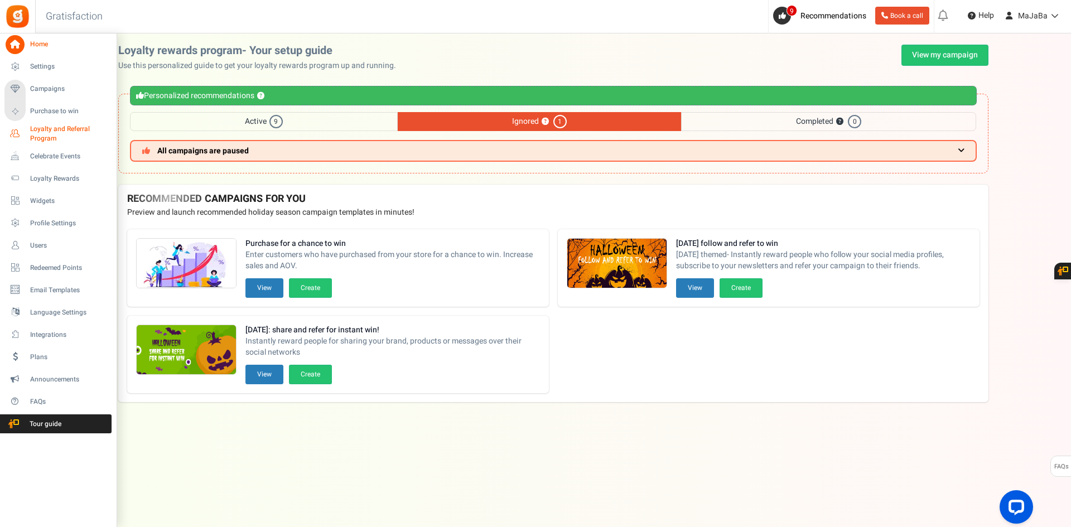
click at [17, 133] on icon at bounding box center [15, 133] width 19 height 19
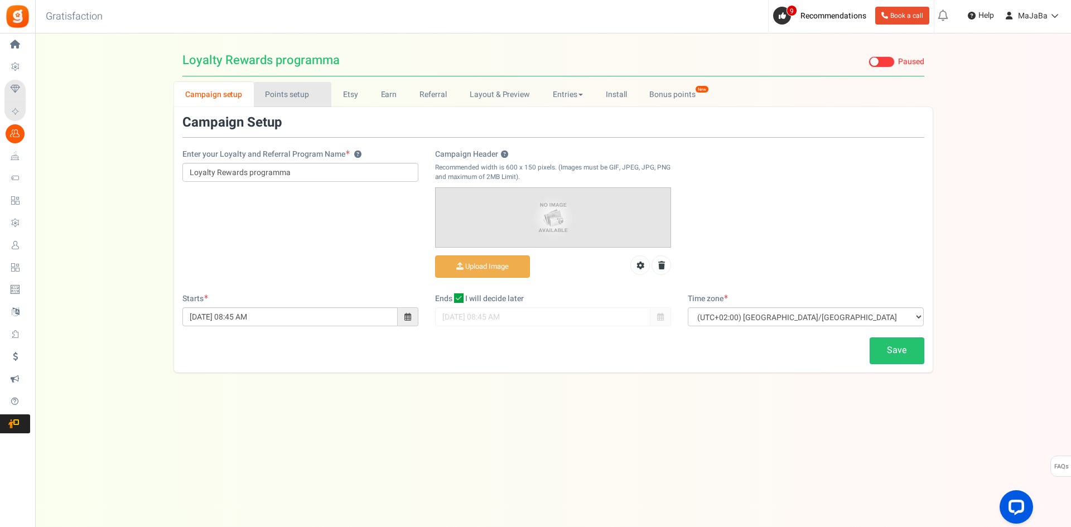
click at [294, 93] on link "Points setup New" at bounding box center [293, 94] width 78 height 25
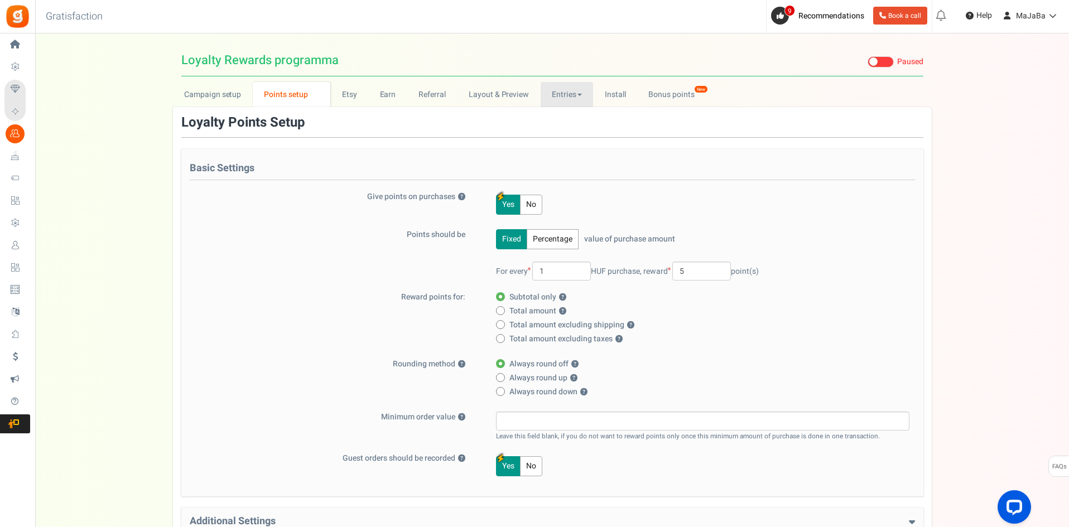
click at [545, 95] on link "Entries" at bounding box center [567, 94] width 53 height 25
click at [483, 94] on link "Layout & Preview" at bounding box center [498, 94] width 83 height 25
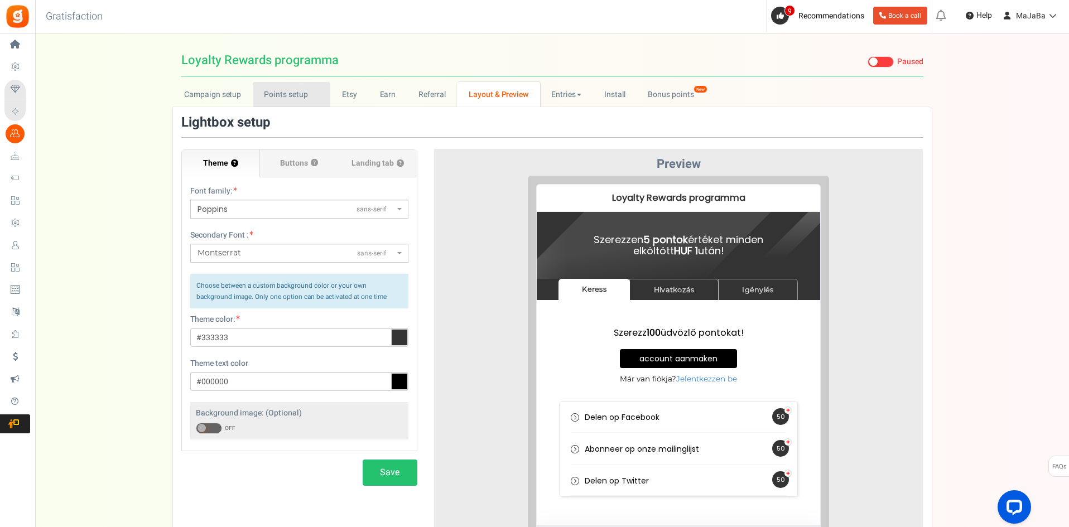
click at [289, 92] on link "Points setup New" at bounding box center [292, 94] width 78 height 25
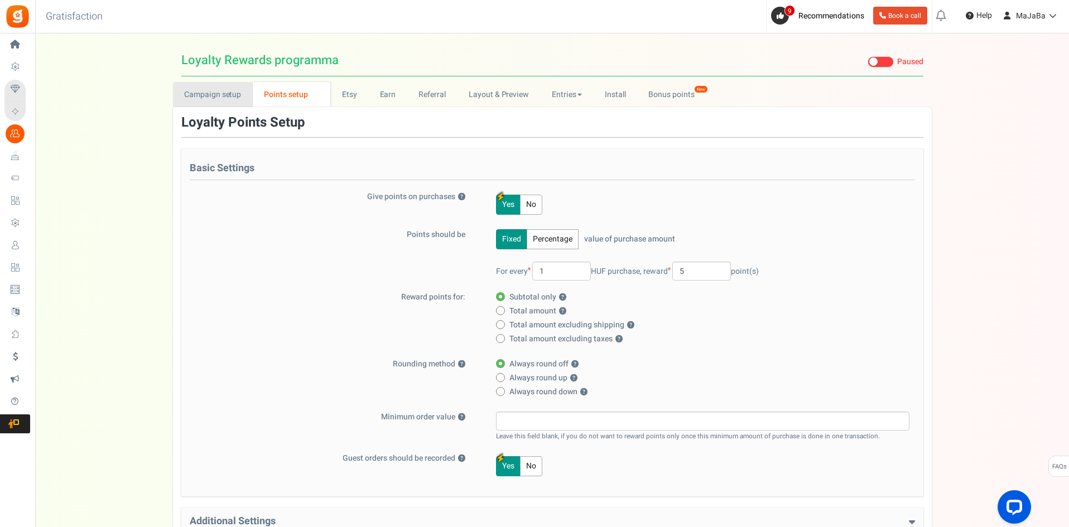
click at [228, 94] on link "Campaign setup" at bounding box center [213, 94] width 80 height 25
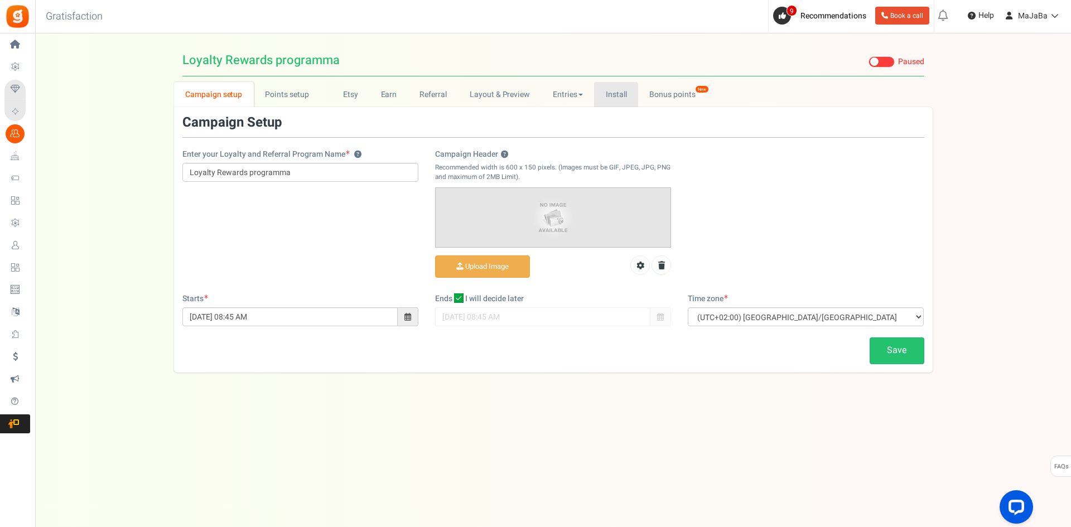
click at [615, 93] on link "Install" at bounding box center [616, 94] width 44 height 25
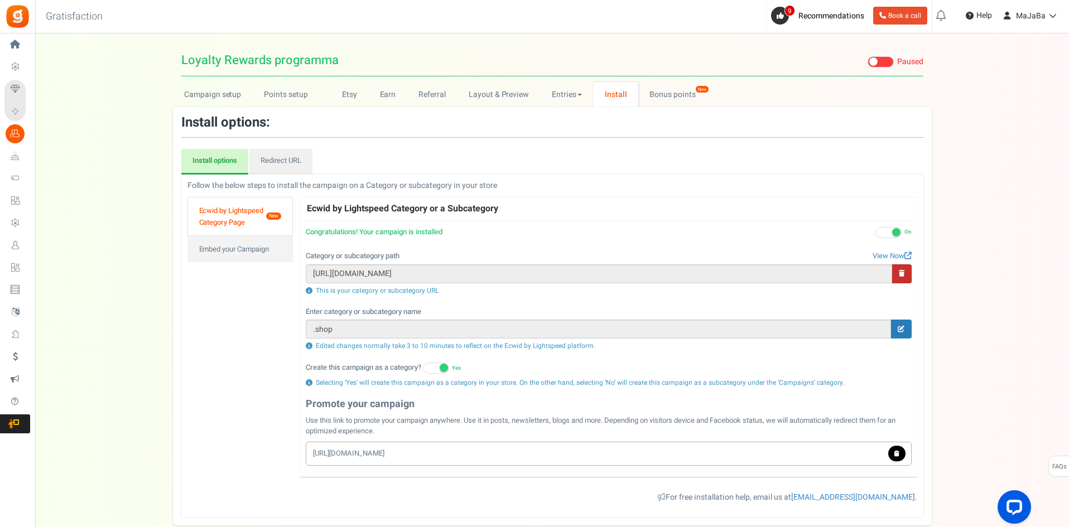
click at [901, 271] on icon at bounding box center [902, 273] width 6 height 7
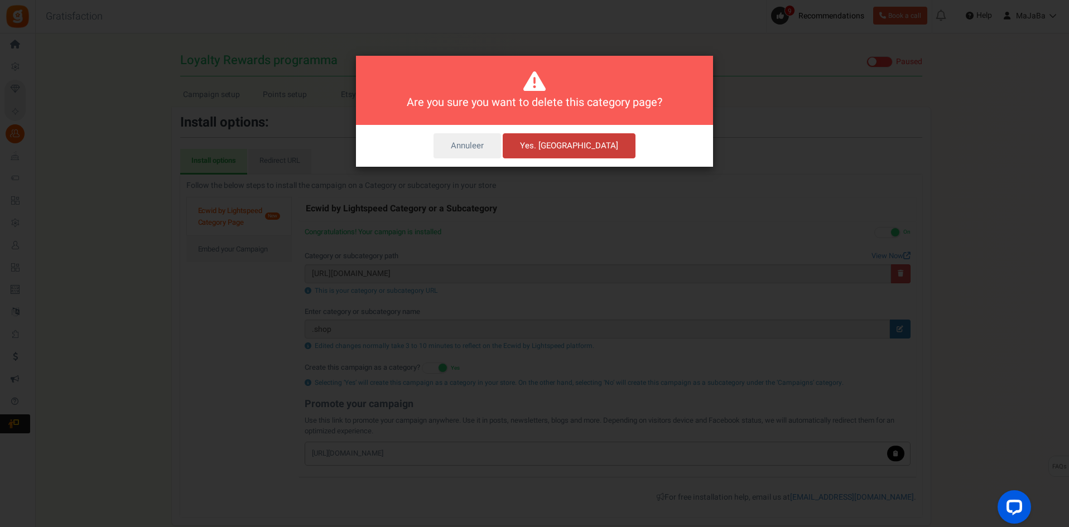
click at [571, 146] on button "Yes. [GEOGRAPHIC_DATA]" at bounding box center [569, 146] width 133 height 26
